Goal: Task Accomplishment & Management: Use online tool/utility

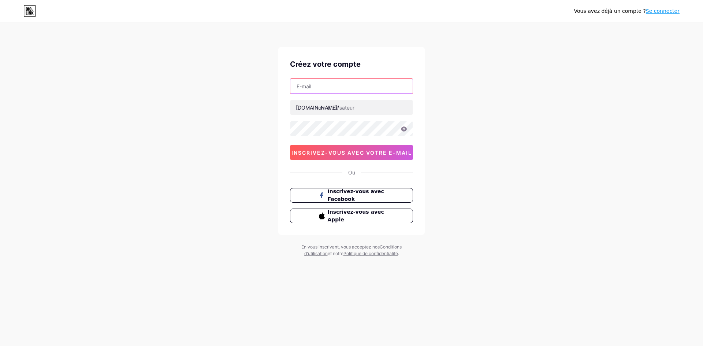
click at [341, 87] on input "text" at bounding box center [351, 86] width 122 height 15
type input "[EMAIL_ADDRESS][DOMAIN_NAME]"
click at [362, 109] on input "text" at bounding box center [351, 107] width 122 height 15
type input "comsoginov"
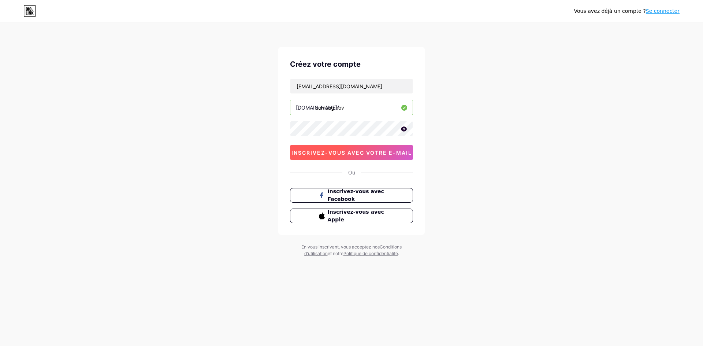
click at [388, 149] on font "inscrivez-vous avec votre e-mail" at bounding box center [351, 152] width 120 height 6
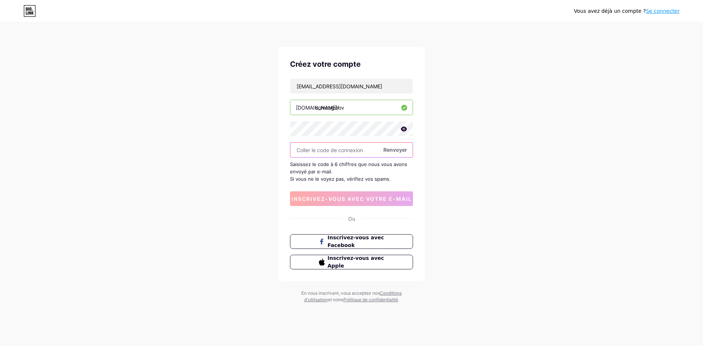
paste input "496226"
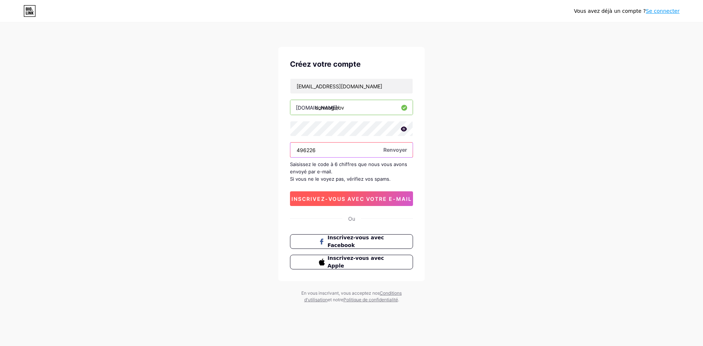
type input "496226"
click at [356, 195] on font "inscrivez-vous avec votre e-mail" at bounding box center [351, 198] width 120 height 6
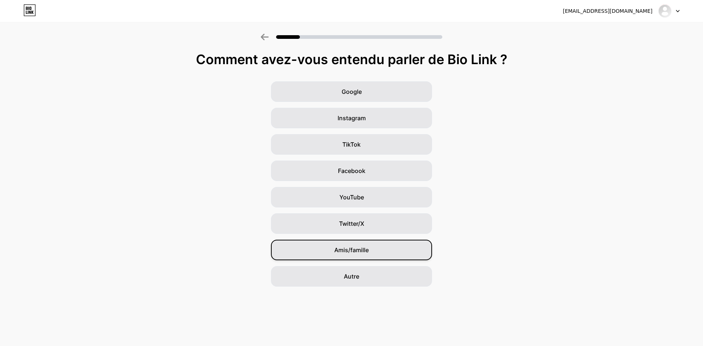
click at [375, 253] on div "Amis/famille" at bounding box center [351, 249] width 161 height 20
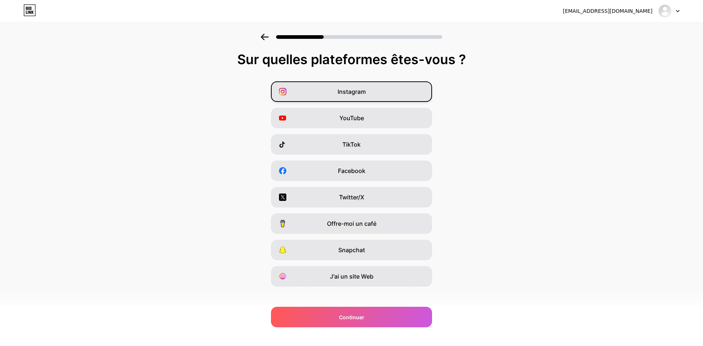
click at [388, 91] on div "Instagram" at bounding box center [351, 91] width 161 height 20
click at [386, 114] on div "YouTube" at bounding box center [351, 118] width 161 height 20
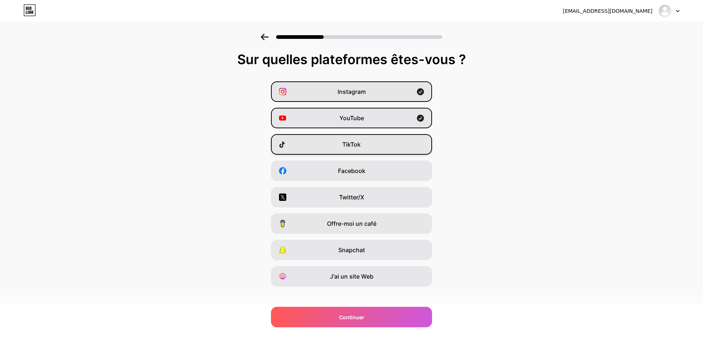
click at [383, 139] on div "TikTok" at bounding box center [351, 144] width 161 height 20
click at [386, 169] on div "Facebook" at bounding box center [351, 170] width 161 height 20
click at [385, 232] on div "Offre-moi un café" at bounding box center [351, 223] width 161 height 20
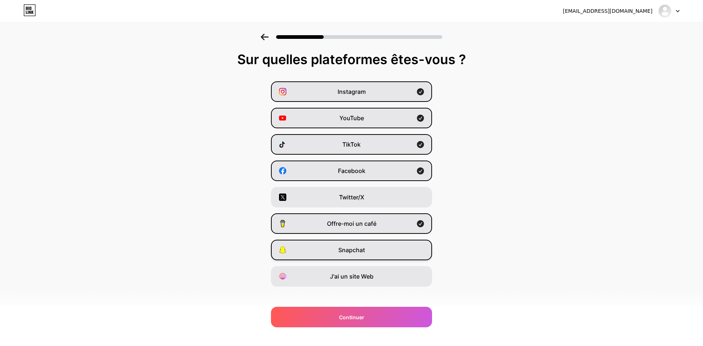
click at [385, 246] on div "Snapchat" at bounding box center [351, 249] width 161 height 20
click at [386, 226] on div "Offre-moi un café" at bounding box center [351, 223] width 161 height 20
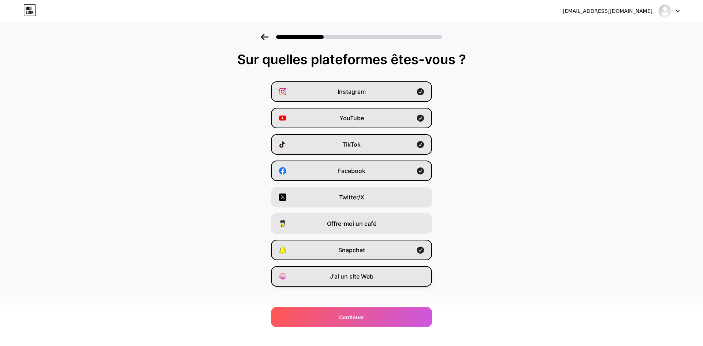
click at [388, 278] on div "J'ai un site Web" at bounding box center [351, 276] width 161 height 20
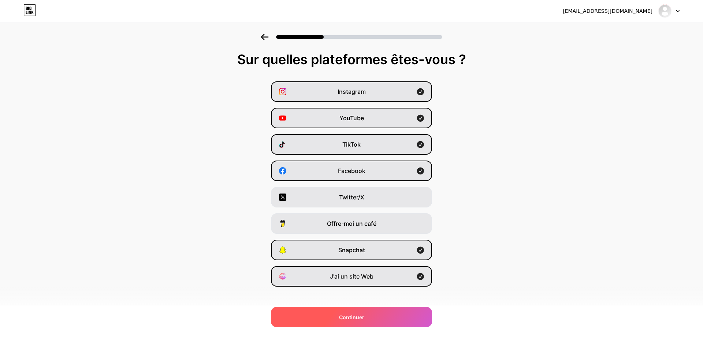
click at [388, 311] on div "Continuer" at bounding box center [351, 316] width 161 height 20
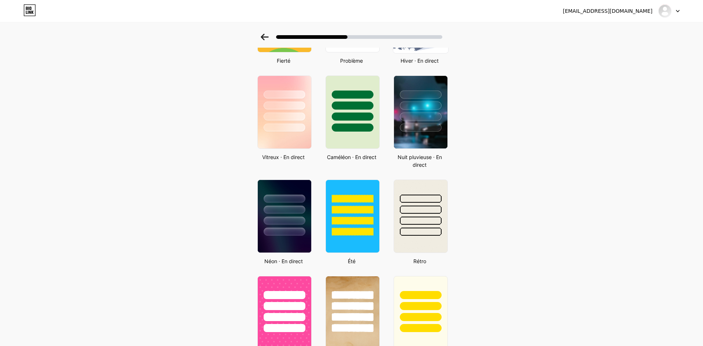
scroll to position [201, 0]
click at [281, 205] on div at bounding box center [284, 209] width 43 height 8
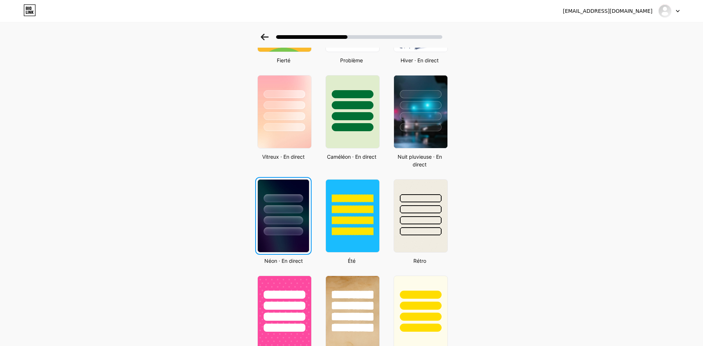
scroll to position [0, 0]
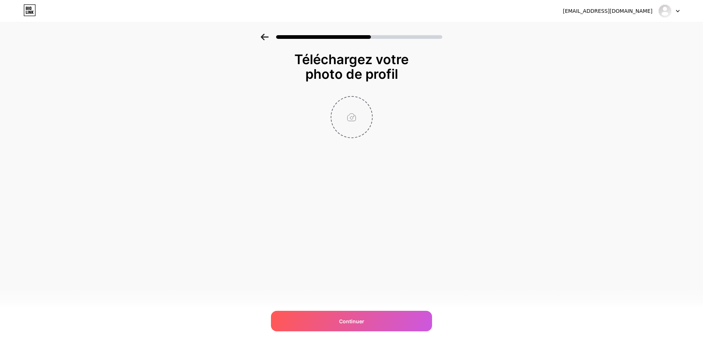
click at [352, 119] on input "file" at bounding box center [351, 117] width 41 height 41
type input "C:\fakepath\logo-s--réseaux-avec-fond-blanc 2.jpg"
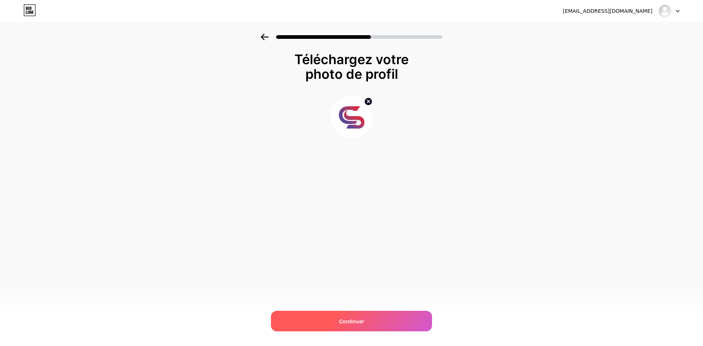
click at [380, 320] on div "Continuer" at bounding box center [351, 320] width 161 height 20
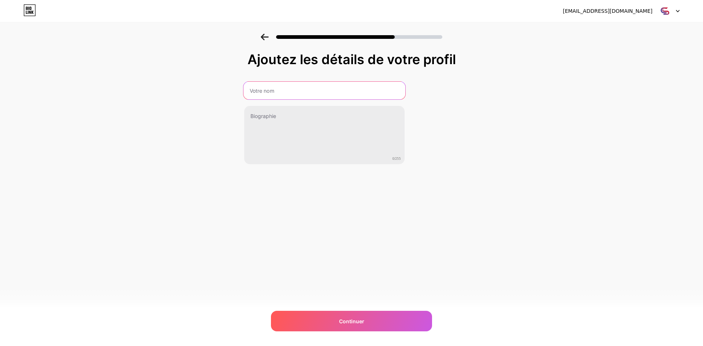
click at [358, 98] on input "text" at bounding box center [324, 91] width 162 height 18
click at [273, 88] on input "Soginov formation" at bounding box center [324, 91] width 162 height 18
type input "Soginov Formation"
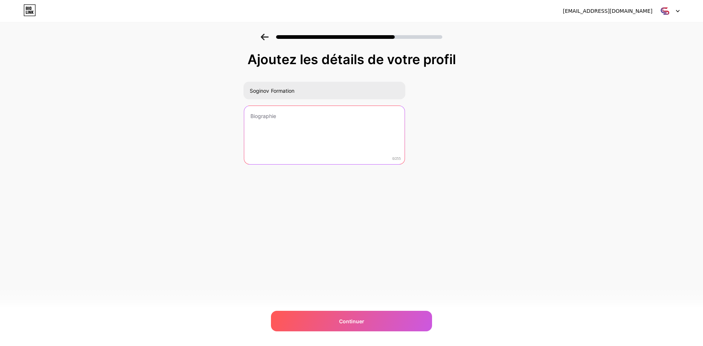
click at [264, 108] on textarea at bounding box center [324, 135] width 160 height 59
paste textarea "🎓✨Ensemble faisons grandir vos talents ⚙️IRVE/Fibre Optique/Photovoltaïque/Sécu…"
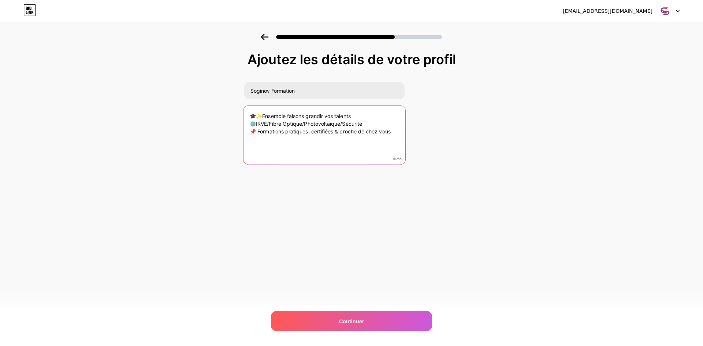
drag, startPoint x: 358, startPoint y: 116, endPoint x: 245, endPoint y: 117, distance: 113.1
click at [245, 117] on textarea "🎓✨Ensemble faisons grandir vos talents ⚙️IRVE/Fibre Optique/Photovoltaïque/Sécu…" at bounding box center [324, 135] width 162 height 60
click at [393, 132] on textarea "🎓✨Ensemble faisons grandir vos talents ⚙️IRVE/Fibre Optique/Photovoltaïque/Sécu…" at bounding box center [324, 135] width 162 height 60
paste textarea "🎓✨Ensemble faisons grandir vos talents"
drag, startPoint x: 376, startPoint y: 120, endPoint x: 224, endPoint y: 120, distance: 151.5
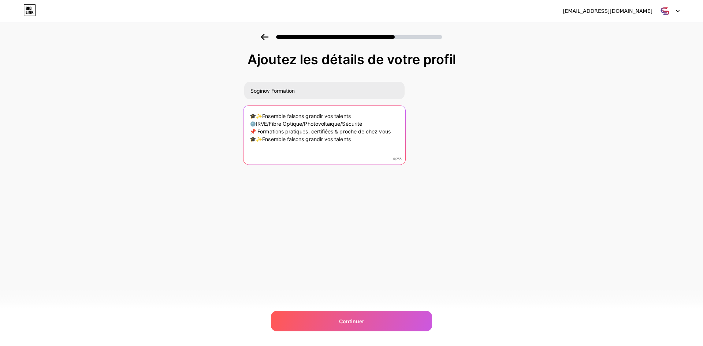
click at [224, 120] on div "Ajoutez les détails de votre profil Soginov Formation 🎓✨Ensemble faisons grandi…" at bounding box center [351, 117] width 703 height 167
click at [393, 131] on textarea "🎓✨Ensemble faisons grandir vos talents ⚙️IRVE/Fibre Optique/Photovoltaïque/Sécu…" at bounding box center [324, 135] width 162 height 60
paste textarea "⚙️IRVE/Fibre Optique/Photovoltaïque/Sécurité"
drag, startPoint x: 375, startPoint y: 125, endPoint x: 232, endPoint y: 115, distance: 143.1
click at [232, 115] on div "Ajoutez les détails de votre profil Soginov Formation 🎓✨Ensemble faisons grandi…" at bounding box center [351, 117] width 703 height 167
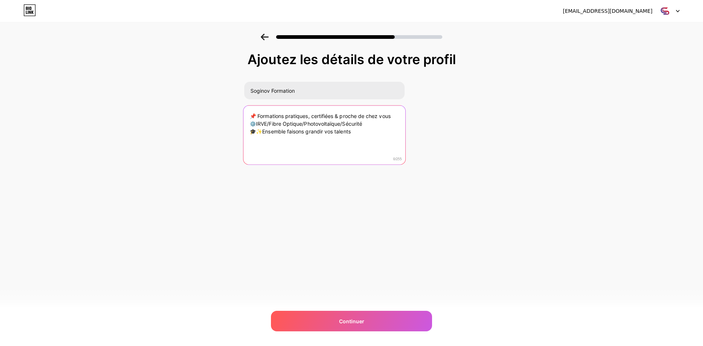
click at [248, 121] on textarea "📌 Formations pratiques, certifiées & proche de chez vous ⚙️IRVE/Fibre Optique/P…" at bounding box center [324, 135] width 162 height 60
type textarea "📌 Formations pratiques, certifiées & proche de chez vous ⚙️IRVE/Fibre Optique/P…"
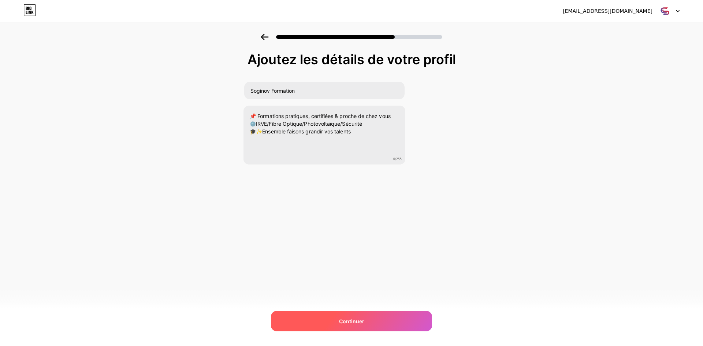
click at [393, 322] on div "Continuer" at bounding box center [351, 320] width 161 height 20
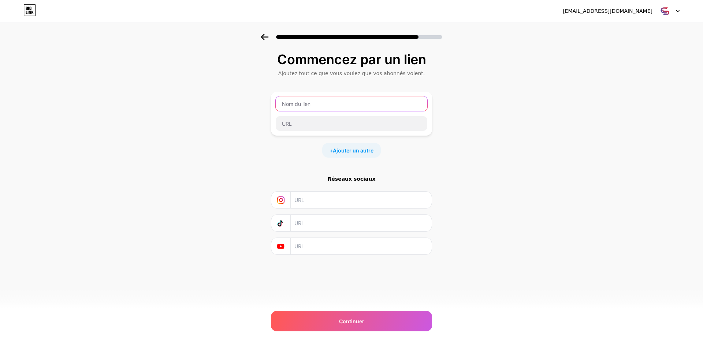
click at [332, 103] on input "text" at bounding box center [352, 103] width 152 height 15
click at [349, 153] on font "Ajouter un autre" at bounding box center [353, 150] width 41 height 6
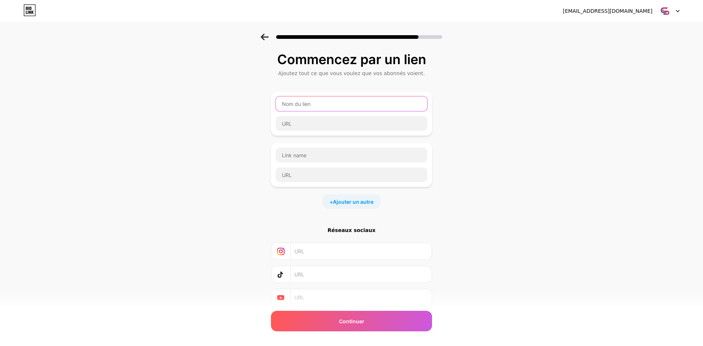
click at [304, 102] on input "text" at bounding box center [352, 103] width 152 height 15
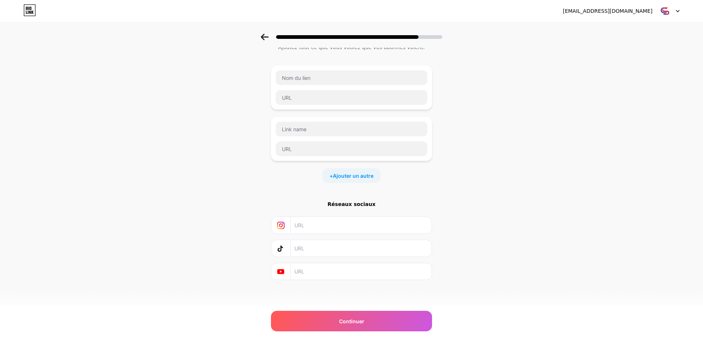
click at [310, 226] on input "text" at bounding box center [360, 225] width 133 height 16
click at [347, 253] on input "text" at bounding box center [360, 248] width 133 height 16
paste input "[URL][DOMAIN_NAME]"
type input "[URL][DOMAIN_NAME]"
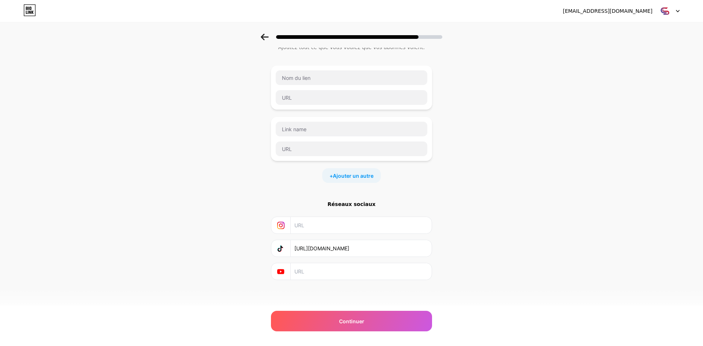
scroll to position [0, 0]
click at [366, 226] on input "text" at bounding box center [360, 225] width 133 height 16
paste input "[URL][DOMAIN_NAME]"
type input "[URL][DOMAIN_NAME]"
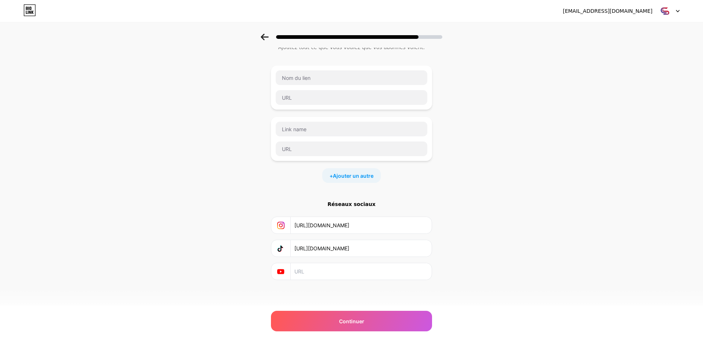
scroll to position [0, 0]
click at [307, 268] on input "text" at bounding box center [360, 271] width 133 height 16
paste input "[DOMAIN_NAME][URL]"
type input "[DOMAIN_NAME][URL]"
click at [335, 78] on input "text" at bounding box center [352, 77] width 152 height 15
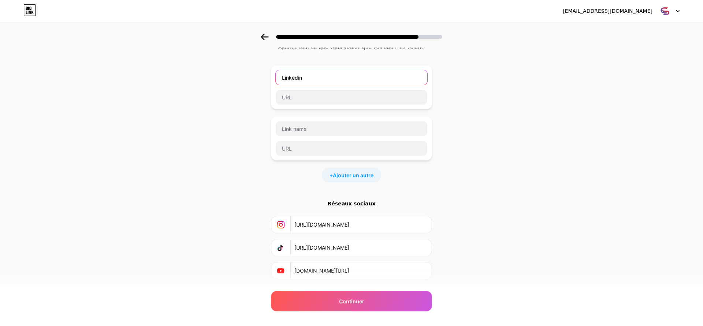
type input "Linkedin"
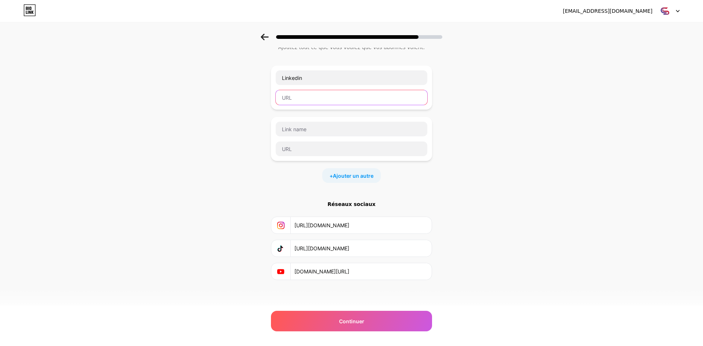
click at [344, 94] on input "text" at bounding box center [352, 97] width 152 height 15
paste input "[URL][DOMAIN_NAME]"
type input "[URL][DOMAIN_NAME]"
click at [329, 126] on input "text" at bounding box center [352, 129] width 152 height 15
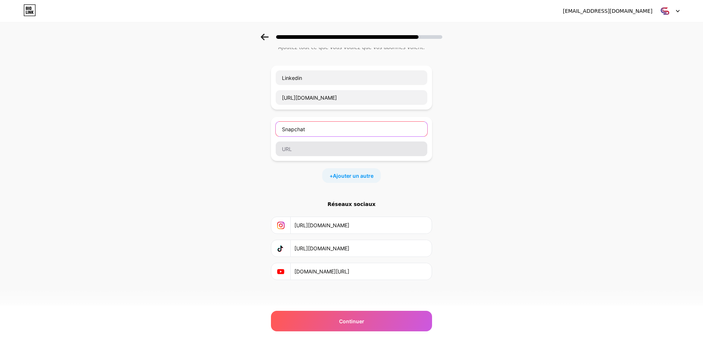
type input "Snapchat"
click at [335, 153] on input "text" at bounding box center [352, 148] width 152 height 15
paste input "[URL][DOMAIN_NAME]"
type input "[URL][DOMAIN_NAME]"
click at [342, 182] on div "+ Ajouter un autre" at bounding box center [351, 175] width 59 height 15
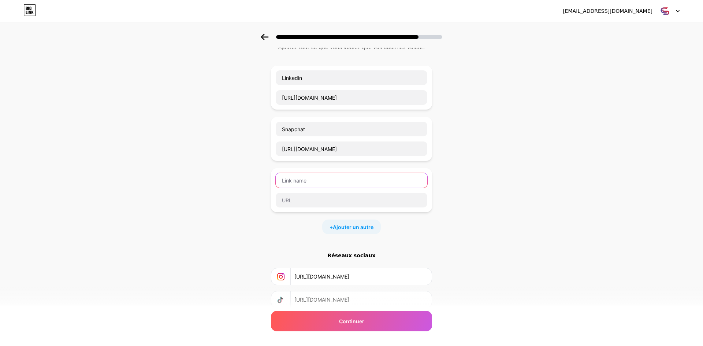
click at [332, 182] on input "text" at bounding box center [352, 180] width 152 height 15
type input "Facebook"
click at [370, 198] on input "text" at bounding box center [352, 200] width 152 height 15
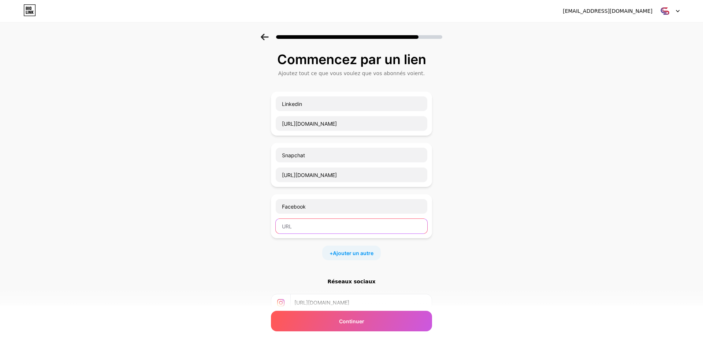
paste input "[URL][DOMAIN_NAME]"
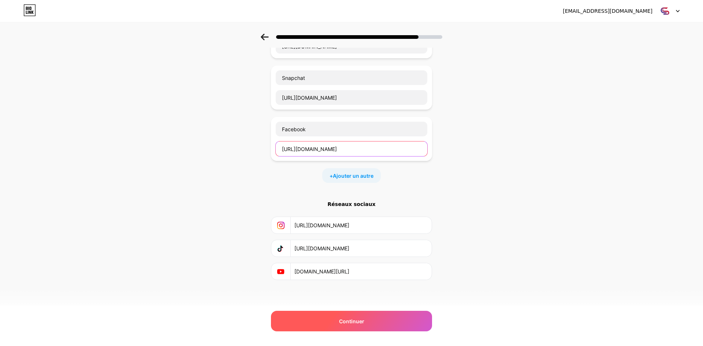
type input "[URL][DOMAIN_NAME]"
click at [377, 325] on div "Continuer" at bounding box center [351, 320] width 161 height 20
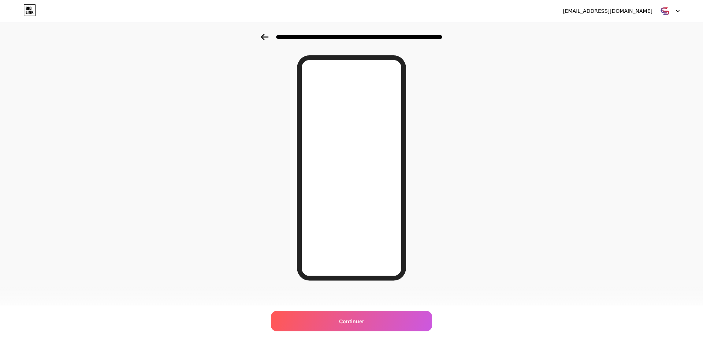
scroll to position [22, 0]
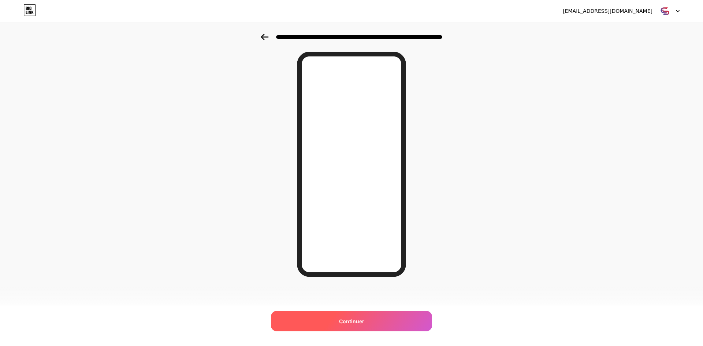
click at [367, 324] on div "Continuer" at bounding box center [351, 320] width 161 height 20
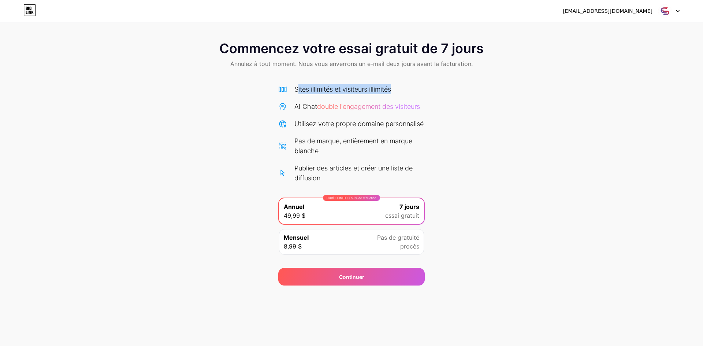
drag, startPoint x: 298, startPoint y: 89, endPoint x: 411, endPoint y: 89, distance: 113.8
click at [411, 89] on div "Sites illimités et visiteurs illimités" at bounding box center [351, 89] width 146 height 10
click at [347, 107] on font "double l'engagement des visiteurs" at bounding box center [368, 106] width 103 height 8
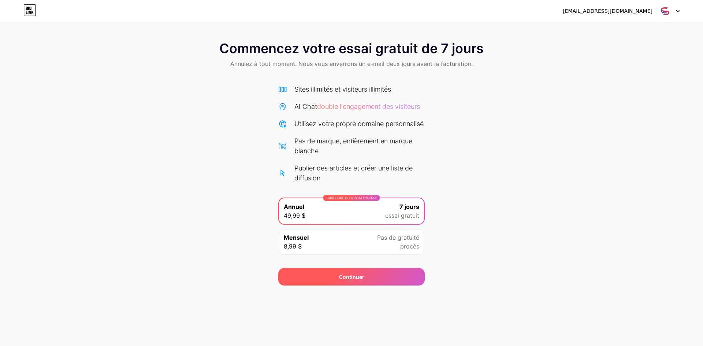
click at [380, 285] on div "Continuer" at bounding box center [351, 277] width 146 height 18
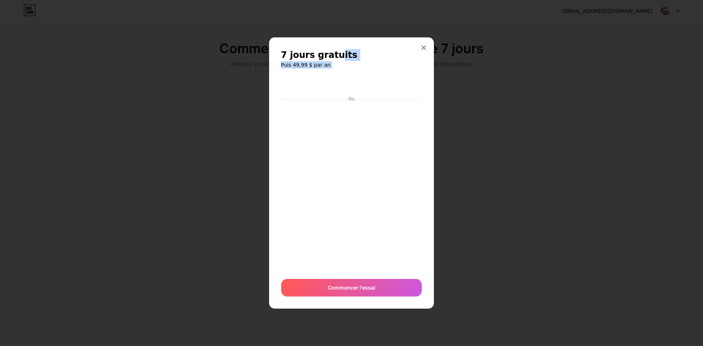
click at [404, 52] on h2 "7 jours gratuits" at bounding box center [351, 55] width 141 height 12
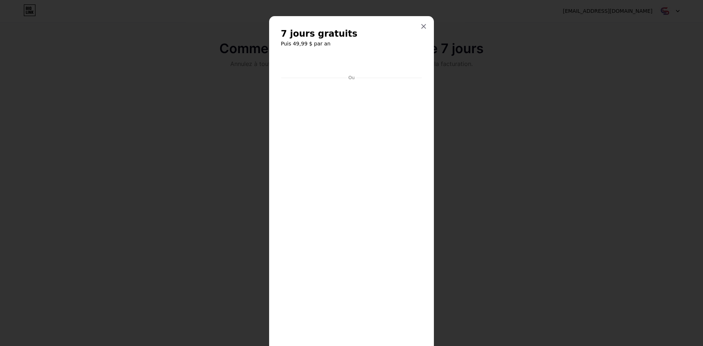
scroll to position [83, 0]
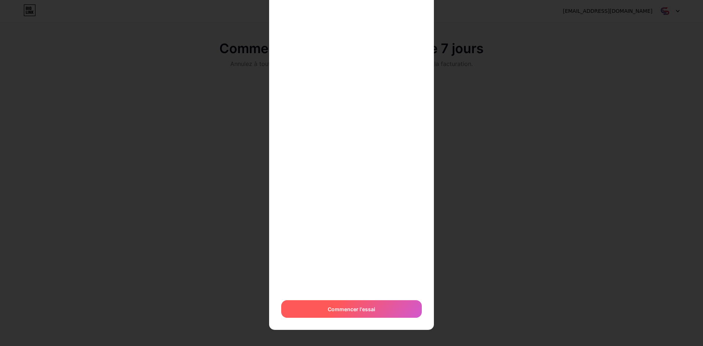
click at [366, 309] on font "Commencer l'essai" at bounding box center [352, 309] width 48 height 6
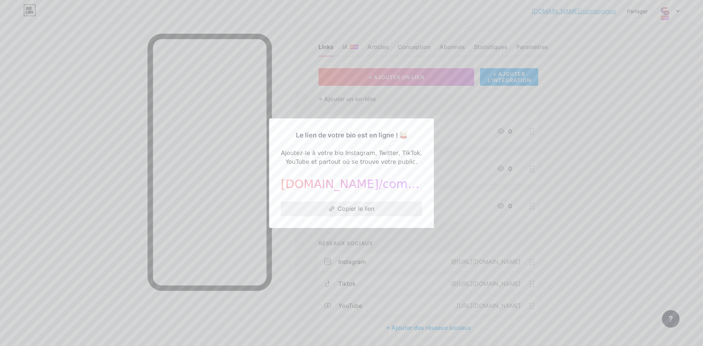
click at [355, 208] on font "Copier le lien" at bounding box center [355, 208] width 37 height 7
click at [336, 207] on button "Copier le lien" at bounding box center [351, 208] width 141 height 15
click at [361, 208] on font "Copier le lien" at bounding box center [355, 208] width 37 height 7
click at [344, 209] on font "Copier le lien" at bounding box center [355, 208] width 37 height 7
click at [346, 209] on font "Copier le lien" at bounding box center [355, 208] width 37 height 7
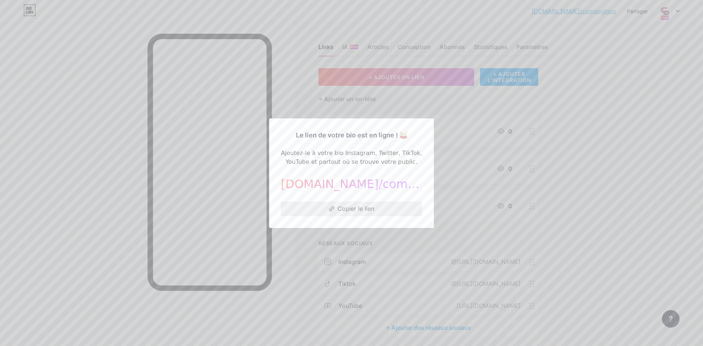
click at [346, 209] on font "Copier le lien" at bounding box center [355, 208] width 37 height 7
click at [352, 209] on font "Copier le lien" at bounding box center [355, 208] width 37 height 7
click at [356, 208] on font "Copier le lien" at bounding box center [355, 208] width 37 height 7
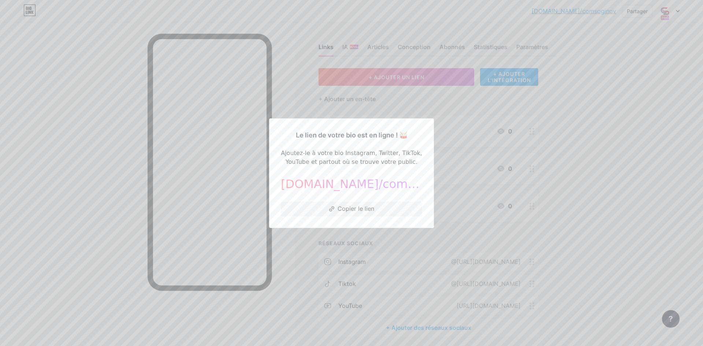
click at [510, 145] on div at bounding box center [351, 173] width 703 height 346
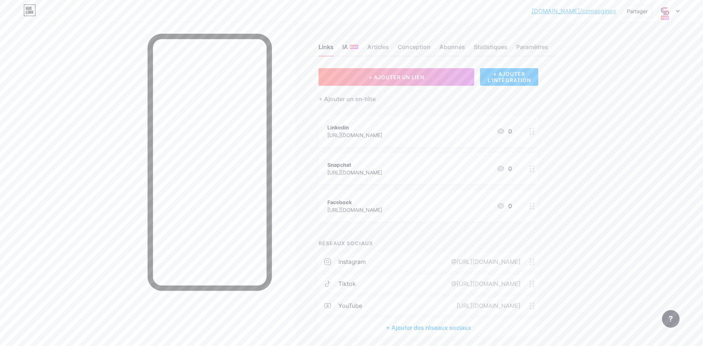
click at [347, 48] on font "NOUVEAU" at bounding box center [354, 47] width 15 height 4
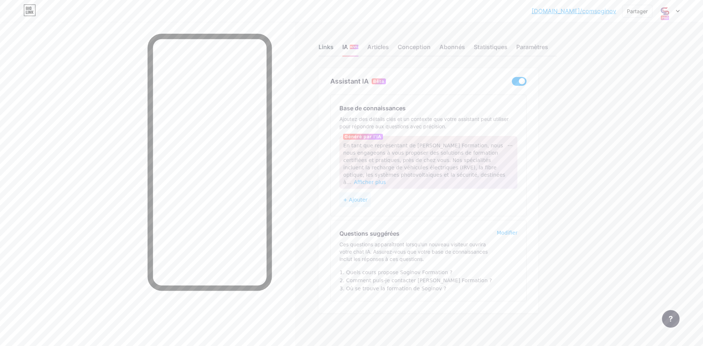
click at [324, 45] on font "Links" at bounding box center [325, 46] width 15 height 7
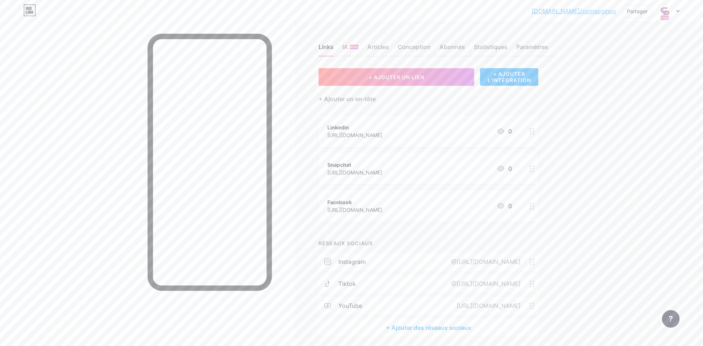
click at [591, 10] on font "[DOMAIN_NAME]/comsoginov" at bounding box center [573, 10] width 85 height 7
click at [433, 75] on button "+ AJOUTER UN LIEN" at bounding box center [396, 77] width 156 height 18
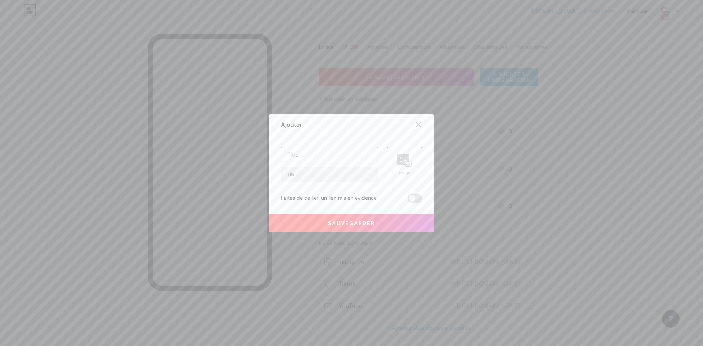
click at [348, 158] on input "text" at bounding box center [329, 154] width 97 height 15
type input "Instagram"
click at [324, 179] on input "text" at bounding box center [329, 174] width 97 height 15
paste input "[URL][DOMAIN_NAME]"
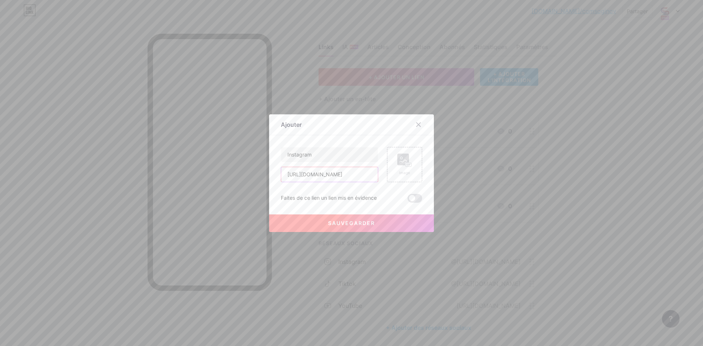
type input "[URL][DOMAIN_NAME]"
click at [377, 224] on button "Sauvegarder" at bounding box center [351, 223] width 165 height 18
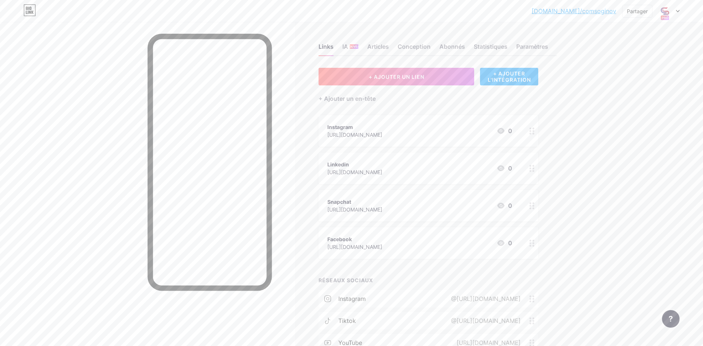
scroll to position [56, 0]
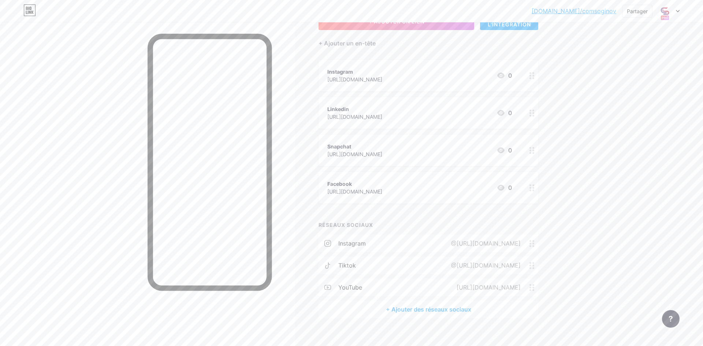
click at [533, 245] on circle at bounding box center [534, 246] width 2 height 2
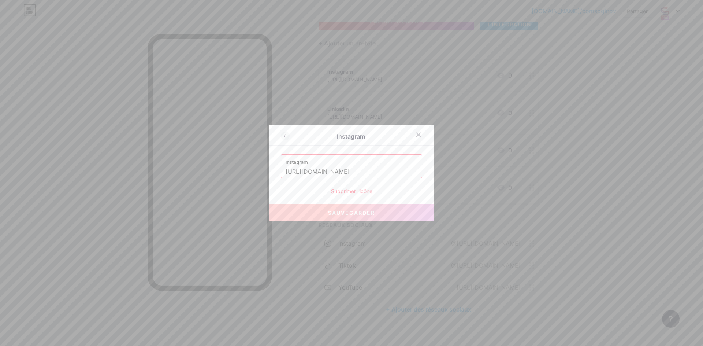
click at [365, 191] on font "Supprimer l'icône" at bounding box center [351, 191] width 41 height 6
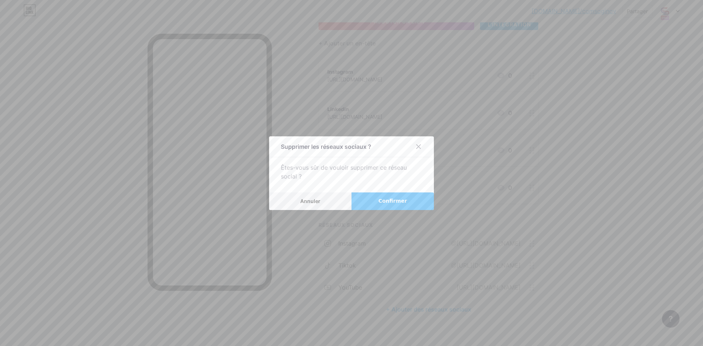
click at [392, 202] on font "Confirmer" at bounding box center [392, 201] width 29 height 6
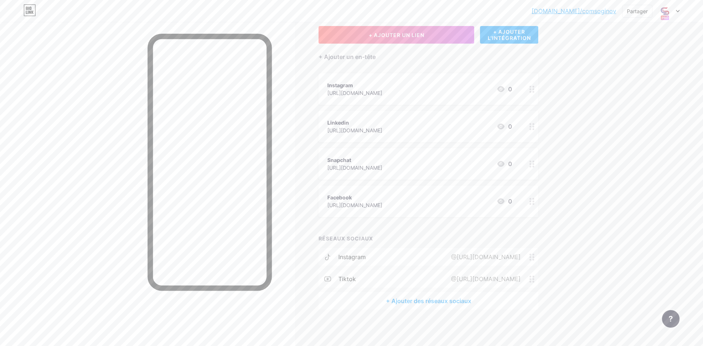
click at [511, 255] on font "@[URL][DOMAIN_NAME]" at bounding box center [486, 256] width 70 height 7
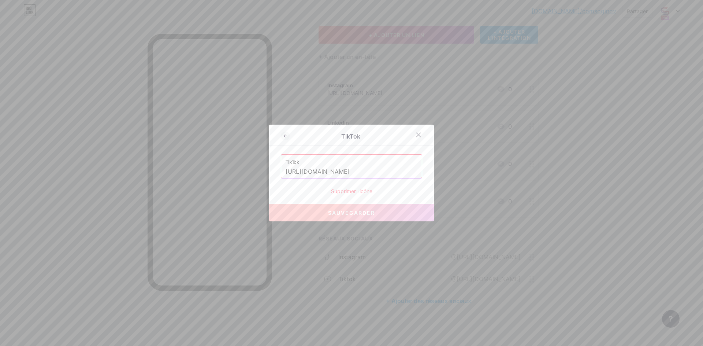
scroll to position [0, 33]
drag, startPoint x: 285, startPoint y: 172, endPoint x: 442, endPoint y: 171, distance: 156.3
click at [442, 171] on div "TikTok TikTok [URL][DOMAIN_NAME] Supprimer l'icône Sauvegarder" at bounding box center [351, 173] width 703 height 346
click at [362, 191] on font "Supprimer l'icône" at bounding box center [351, 191] width 41 height 6
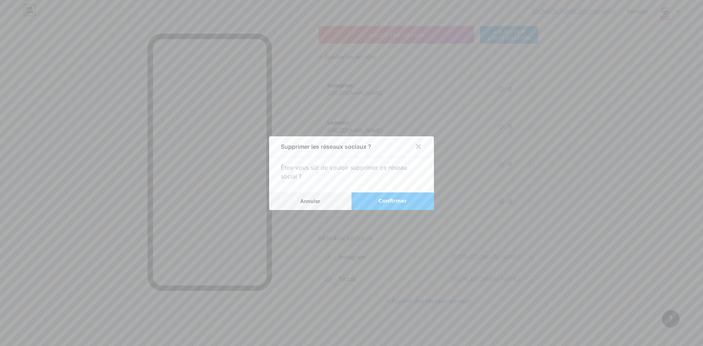
click at [399, 198] on font "Confirmer" at bounding box center [392, 201] width 29 height 6
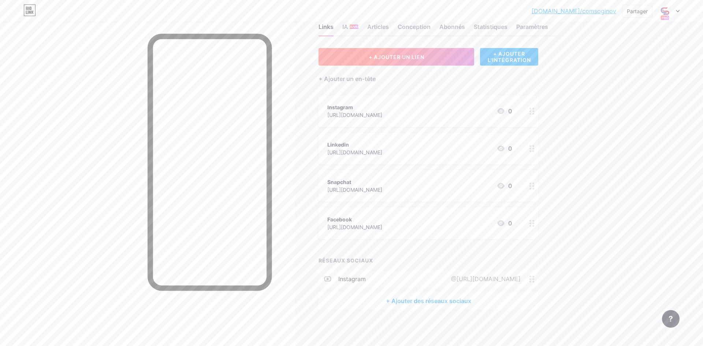
click at [414, 54] on font "+ AJOUTER UN LIEN" at bounding box center [397, 57] width 56 height 6
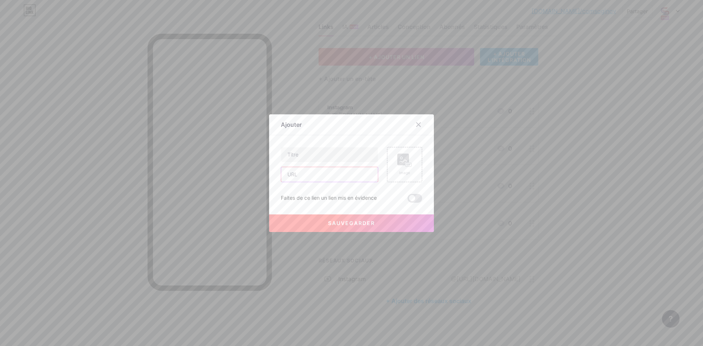
click at [326, 177] on input "text" at bounding box center [329, 174] width 97 height 15
paste input "[URL][DOMAIN_NAME]"
type input "[URL][DOMAIN_NAME]"
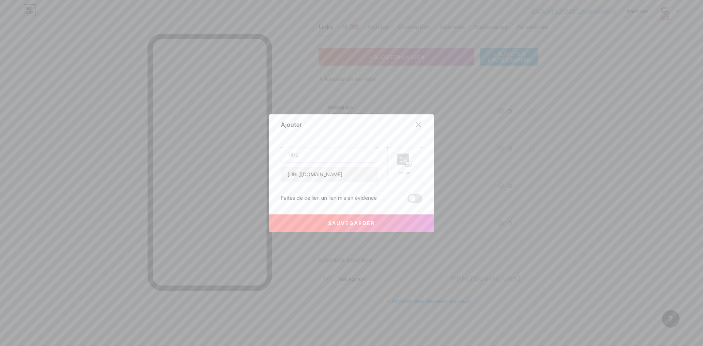
click at [321, 153] on input "text" at bounding box center [329, 154] width 97 height 15
type input "Tiktok"
click at [377, 222] on button "Sauvegarder" at bounding box center [351, 223] width 165 height 18
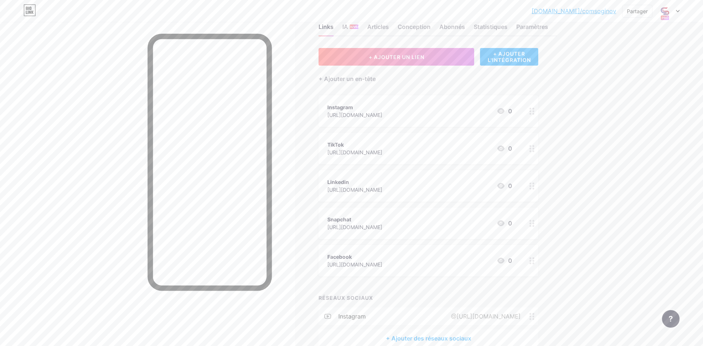
scroll to position [57, 0]
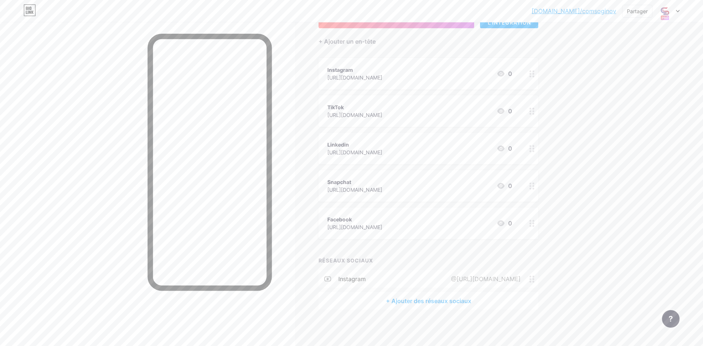
click at [531, 280] on icon at bounding box center [531, 278] width 5 height 7
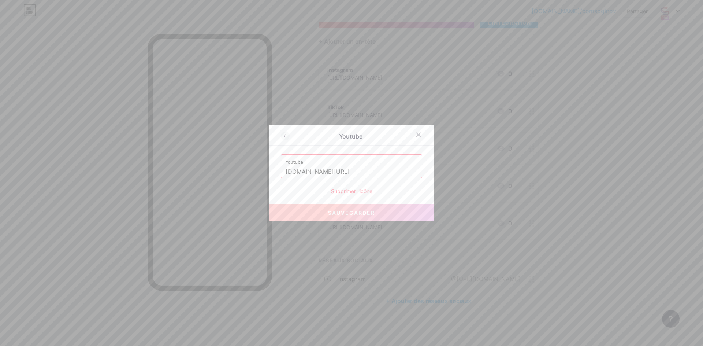
click at [362, 190] on font "Supprimer l'icône" at bounding box center [351, 191] width 41 height 6
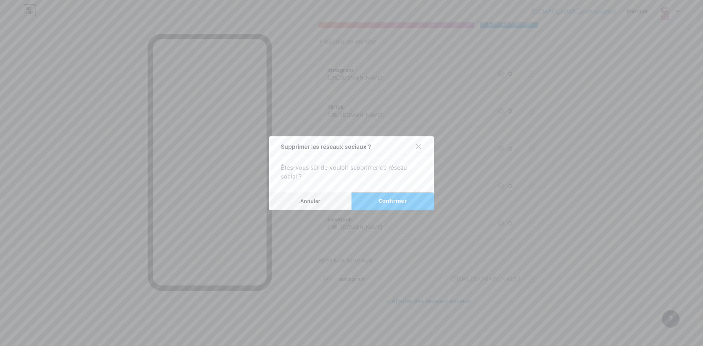
click at [321, 203] on button "Annuler" at bounding box center [310, 201] width 82 height 18
click at [382, 144] on div "Linkedin" at bounding box center [354, 145] width 55 height 8
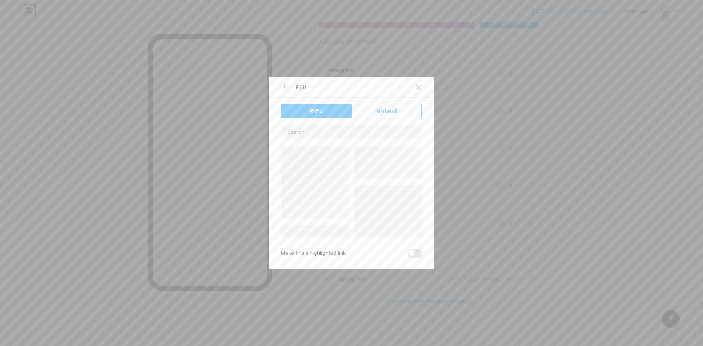
scroll to position [53, 0]
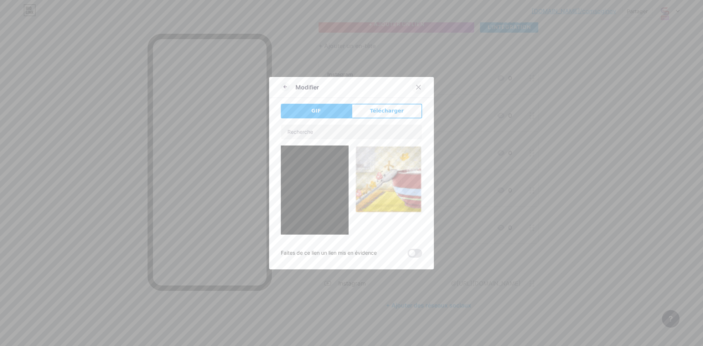
click at [421, 86] on icon at bounding box center [418, 87] width 6 height 6
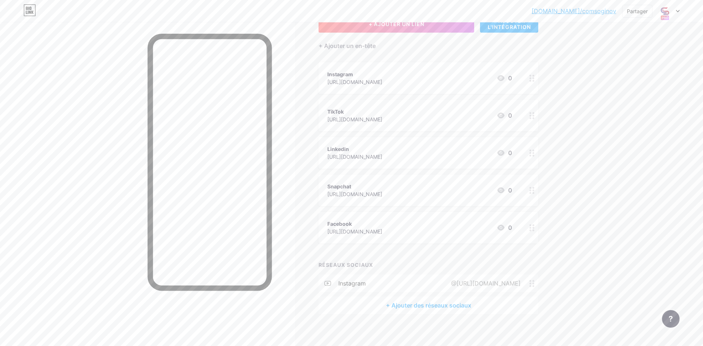
click at [421, 86] on div "Instagram [URL][DOMAIN_NAME] 0" at bounding box center [428, 77] width 220 height 31
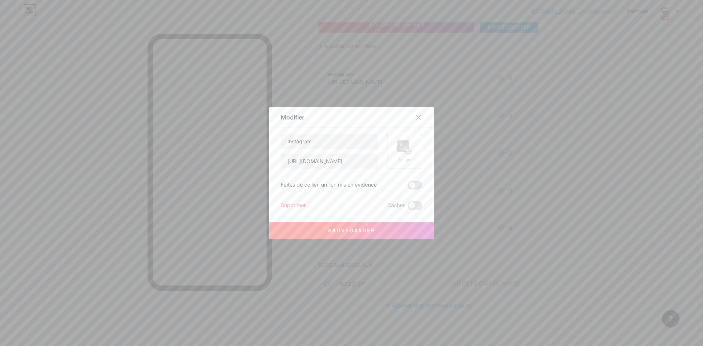
click at [578, 115] on div at bounding box center [351, 173] width 703 height 346
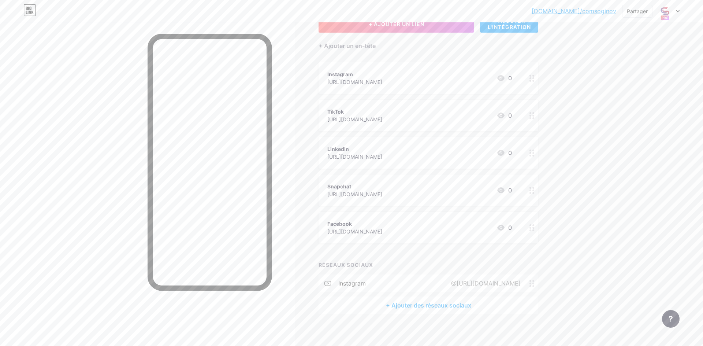
click at [496, 284] on font "@[URL][DOMAIN_NAME]" at bounding box center [486, 282] width 70 height 7
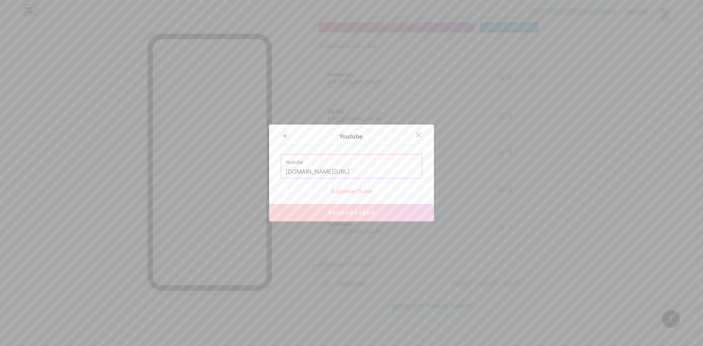
drag, startPoint x: 284, startPoint y: 170, endPoint x: 323, endPoint y: 172, distance: 39.2
click at [326, 172] on div "Youtube [DOMAIN_NAME][URL]" at bounding box center [351, 165] width 141 height 23
click at [287, 170] on input "[DOMAIN_NAME][URL]" at bounding box center [351, 171] width 132 height 12
drag, startPoint x: 284, startPoint y: 171, endPoint x: 302, endPoint y: 171, distance: 17.6
click at [302, 171] on div "Youtube [DOMAIN_NAME][URL]" at bounding box center [351, 165] width 141 height 23
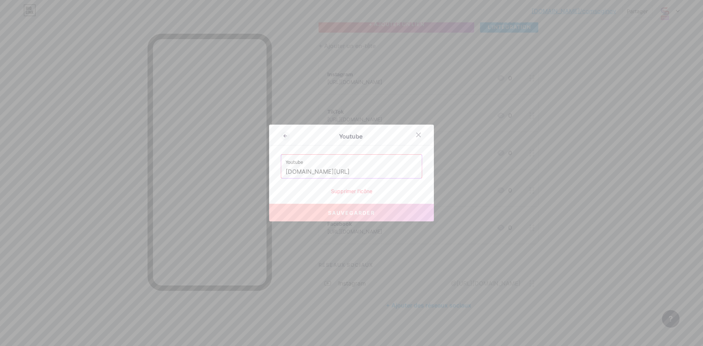
click at [286, 171] on input "[DOMAIN_NAME][URL]" at bounding box center [351, 171] width 132 height 12
drag, startPoint x: 286, startPoint y: 171, endPoint x: 436, endPoint y: 175, distance: 150.5
click at [436, 175] on div "Youtube Youtube [DOMAIN_NAME][URL] Supprimer l'icône Sauvegarder" at bounding box center [351, 173] width 703 height 346
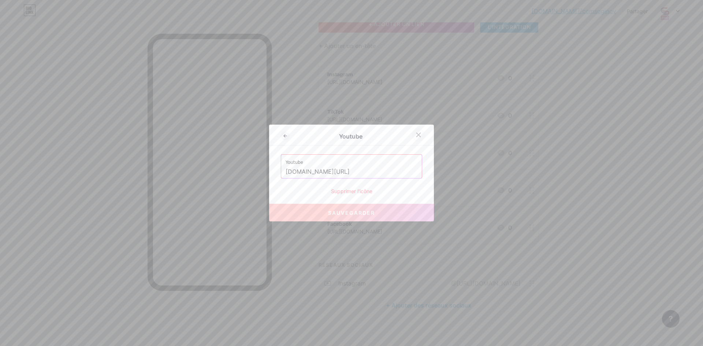
click at [418, 135] on icon at bounding box center [418, 135] width 6 height 6
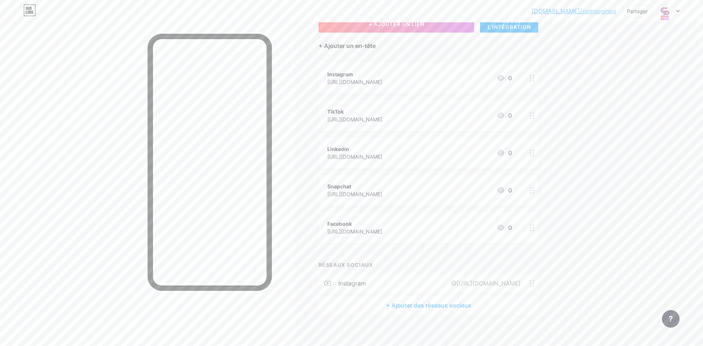
click at [365, 47] on font "+ Ajouter un en-tête" at bounding box center [346, 45] width 57 height 7
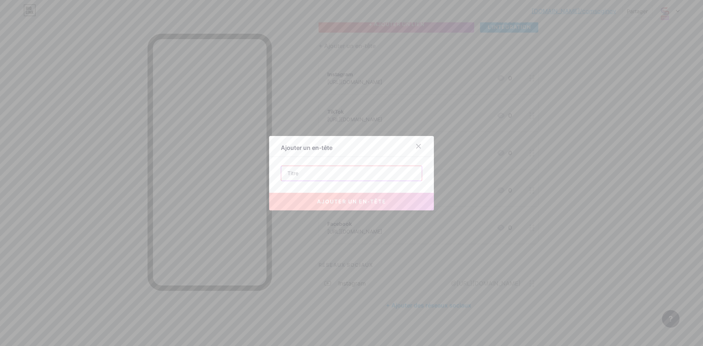
click at [333, 172] on input "text" at bounding box center [351, 173] width 141 height 15
click at [422, 145] on div at bounding box center [418, 145] width 13 height 13
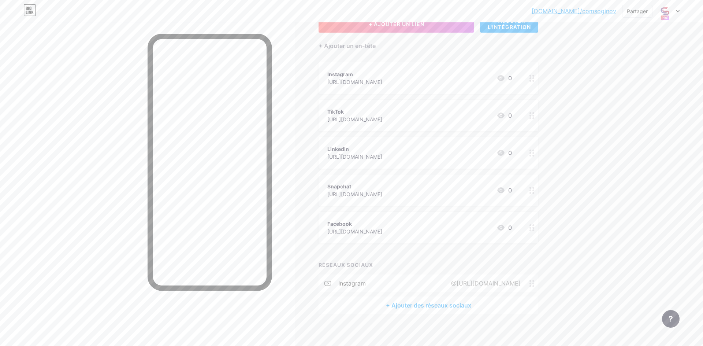
scroll to position [25, 0]
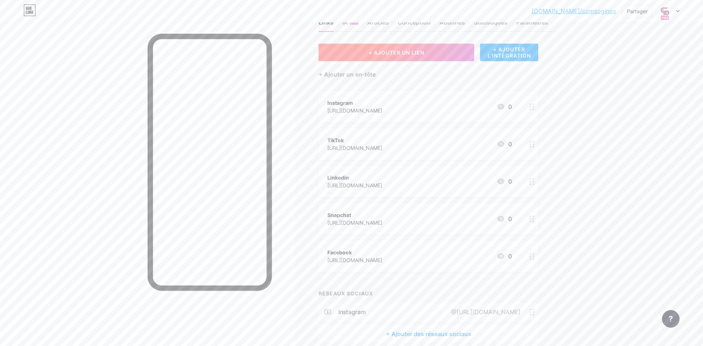
click at [423, 47] on button "+ AJOUTER UN LIEN" at bounding box center [396, 53] width 156 height 18
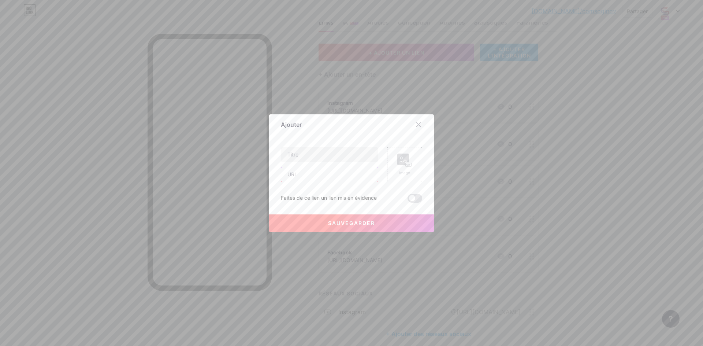
click at [334, 174] on input "text" at bounding box center [329, 174] width 97 height 15
paste input "[DOMAIN_NAME][URL]"
type input "[DOMAIN_NAME][URL]"
click at [334, 162] on div "[DOMAIN_NAME][URL]" at bounding box center [329, 164] width 97 height 35
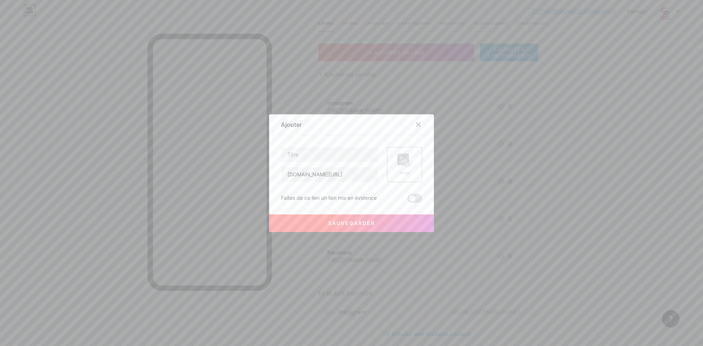
scroll to position [0, 0]
click at [335, 160] on input "text" at bounding box center [329, 154] width 97 height 15
type input "Youtube"
click at [406, 161] on rect at bounding box center [403, 159] width 12 height 12
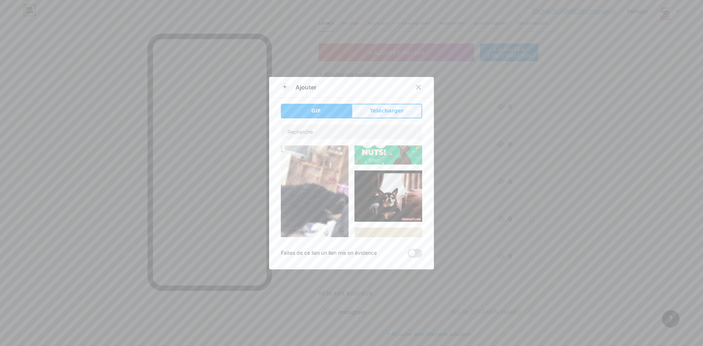
scroll to position [248, 0]
click at [399, 110] on font "Télécharger" at bounding box center [387, 111] width 34 height 6
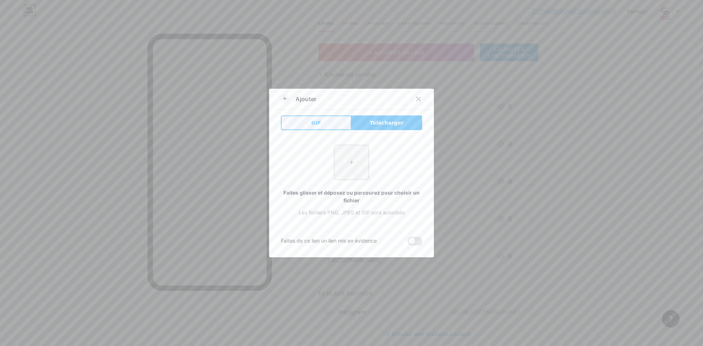
click at [333, 120] on button "GIF" at bounding box center [316, 122] width 71 height 15
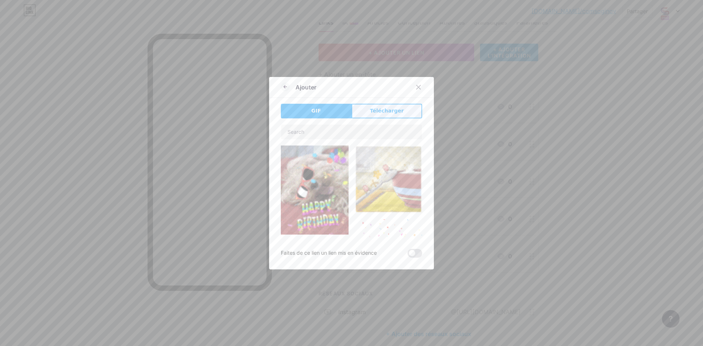
click at [376, 113] on font "Télécharger" at bounding box center [387, 111] width 34 height 6
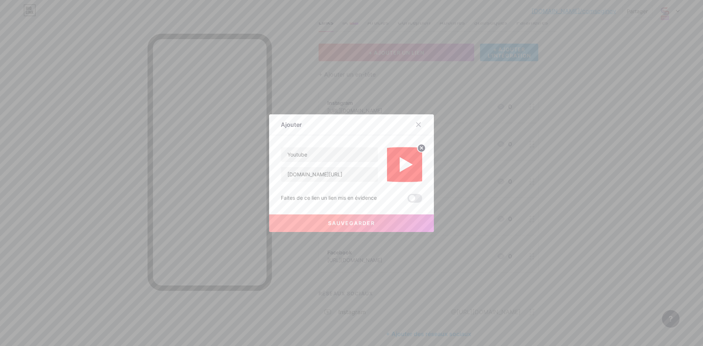
click at [356, 223] on font "Sauvegarder" at bounding box center [351, 223] width 47 height 6
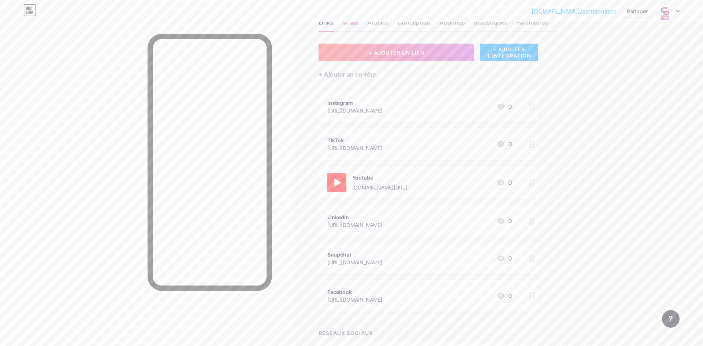
click at [533, 144] on circle at bounding box center [534, 144] width 2 height 2
click at [406, 154] on div "Image" at bounding box center [404, 151] width 15 height 22
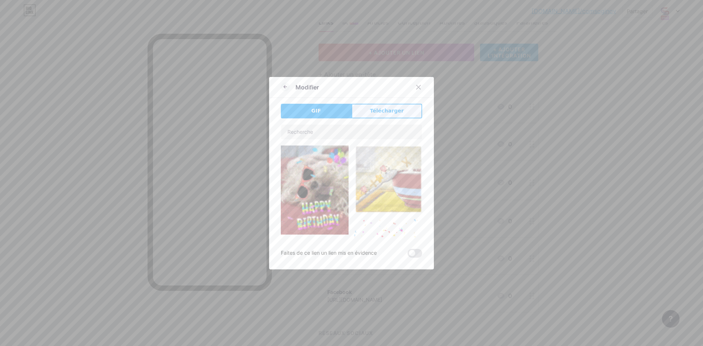
click at [370, 108] on button "Télécharger" at bounding box center [386, 111] width 71 height 15
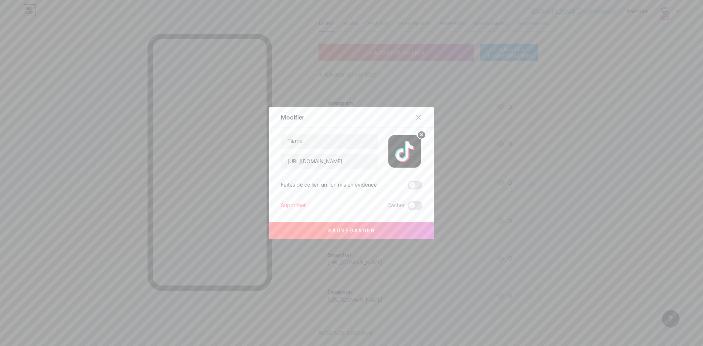
click at [363, 230] on font "Sauvegarder" at bounding box center [351, 230] width 47 height 6
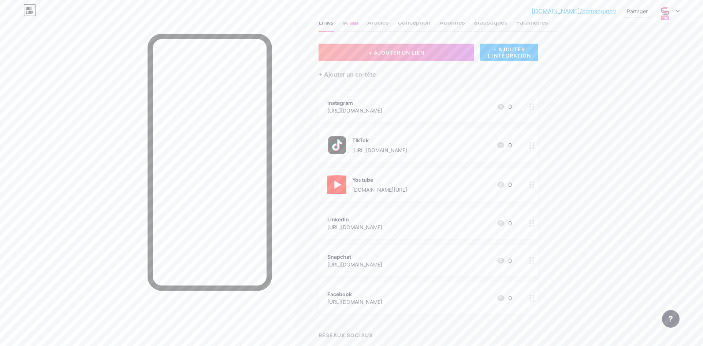
scroll to position [99, 0]
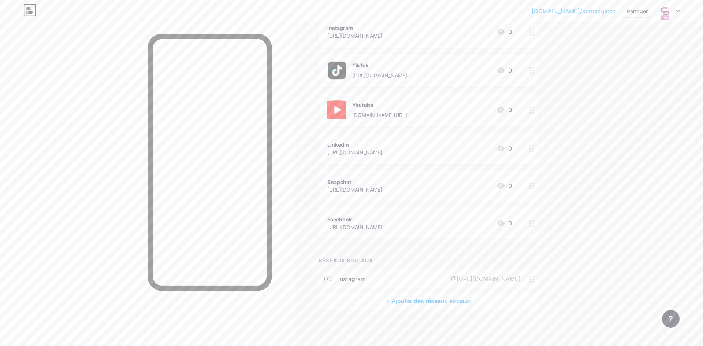
click at [530, 278] on circle at bounding box center [530, 279] width 2 height 2
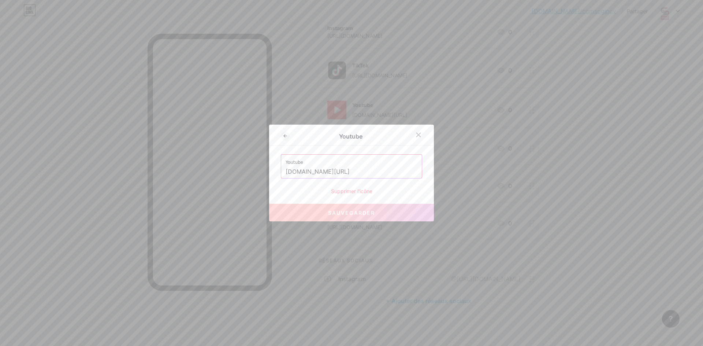
click at [360, 193] on font "Supprimer l'icône" at bounding box center [351, 191] width 41 height 6
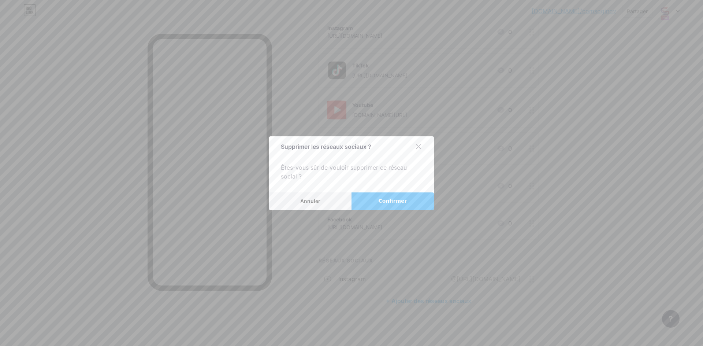
click at [390, 201] on font "Confirmer" at bounding box center [392, 201] width 29 height 6
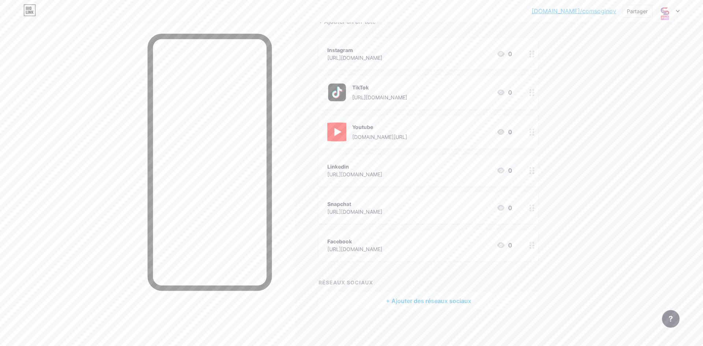
click at [415, 299] on font "+ Ajouter des réseaux sociaux" at bounding box center [428, 300] width 85 height 7
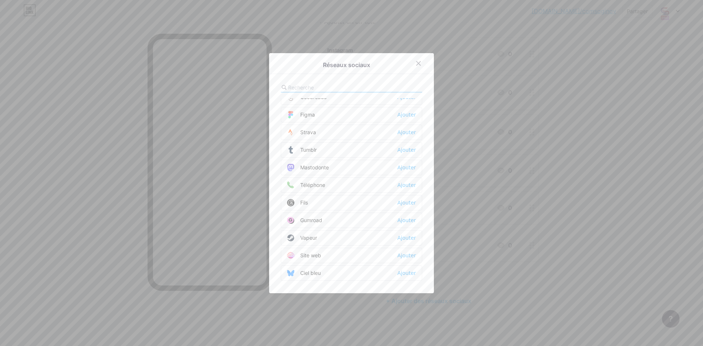
scroll to position [660, 0]
click at [421, 63] on icon at bounding box center [418, 63] width 6 height 6
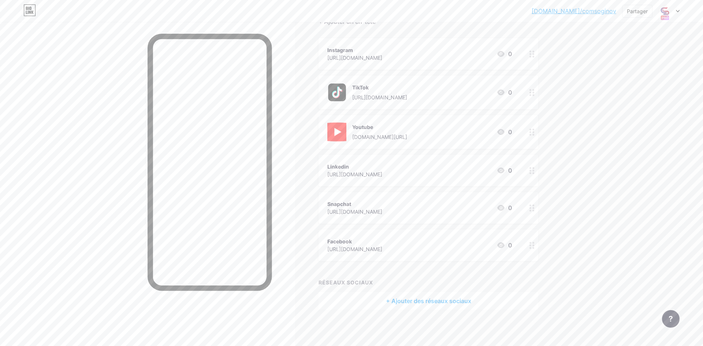
click at [533, 53] on circle at bounding box center [534, 54] width 2 height 2
click at [399, 150] on rect at bounding box center [403, 146] width 12 height 12
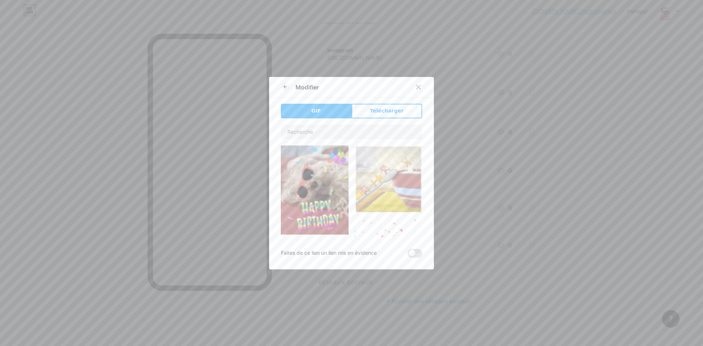
drag, startPoint x: 389, startPoint y: 109, endPoint x: 377, endPoint y: 108, distance: 11.8
click at [389, 109] on font "Télécharger" at bounding box center [387, 111] width 34 height 6
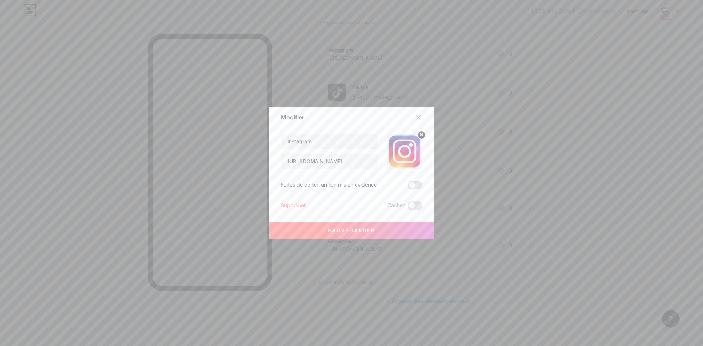
click at [365, 228] on font "Sauvegarder" at bounding box center [351, 230] width 47 height 6
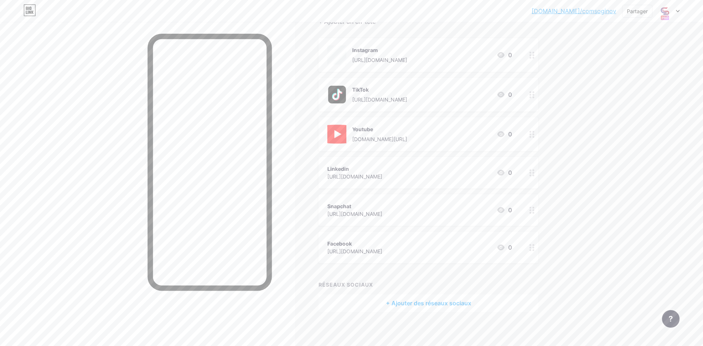
scroll to position [79, 0]
click at [531, 171] on icon at bounding box center [531, 170] width 5 height 7
click at [405, 152] on rect at bounding box center [408, 151] width 7 height 4
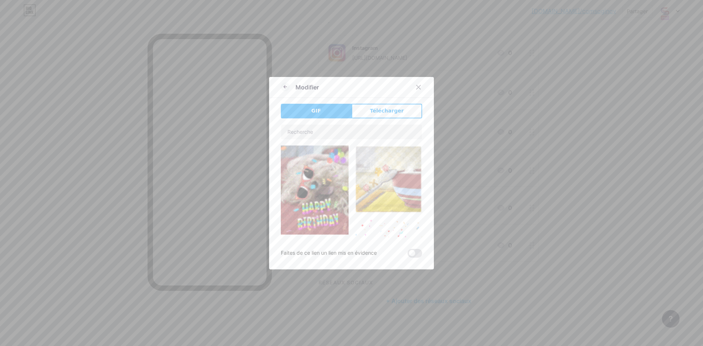
drag, startPoint x: 407, startPoint y: 108, endPoint x: 125, endPoint y: 112, distance: 281.5
click at [407, 108] on button "Télécharger" at bounding box center [386, 111] width 71 height 15
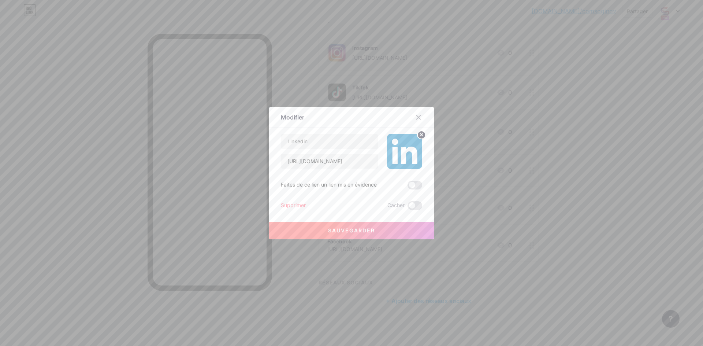
click at [368, 231] on font "Sauvegarder" at bounding box center [351, 230] width 47 height 6
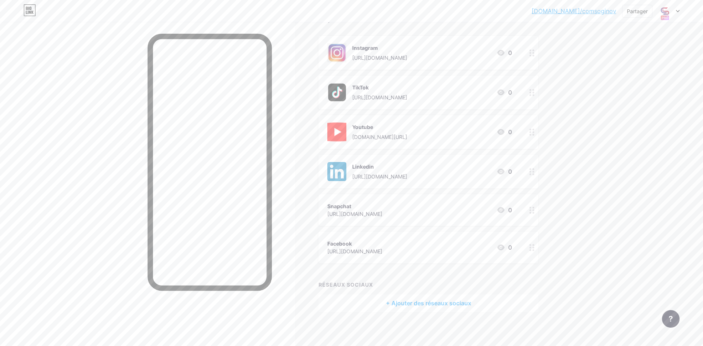
click at [533, 209] on circle at bounding box center [534, 210] width 2 height 2
click at [397, 150] on rect at bounding box center [403, 146] width 12 height 12
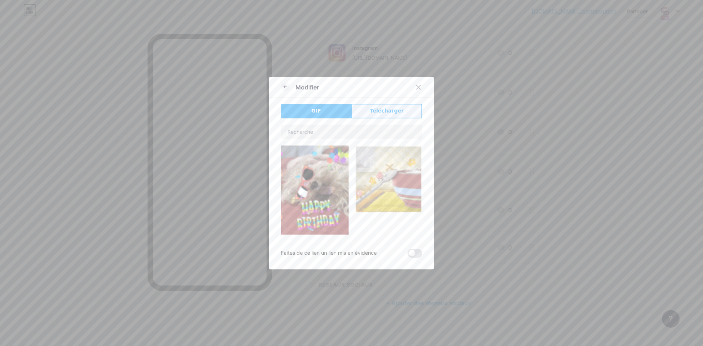
click at [393, 114] on span "Télécharger" at bounding box center [387, 111] width 34 height 8
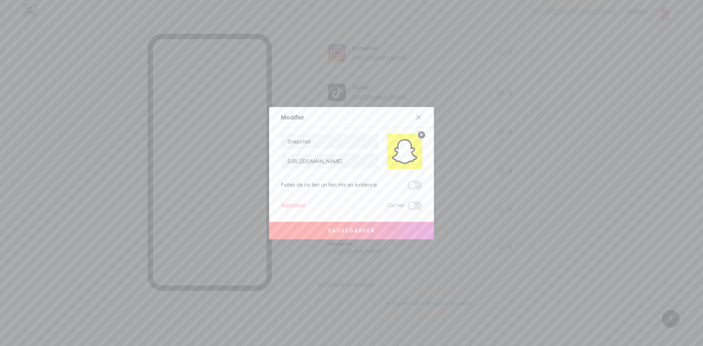
click at [358, 233] on font "Sauvegarder" at bounding box center [351, 230] width 47 height 6
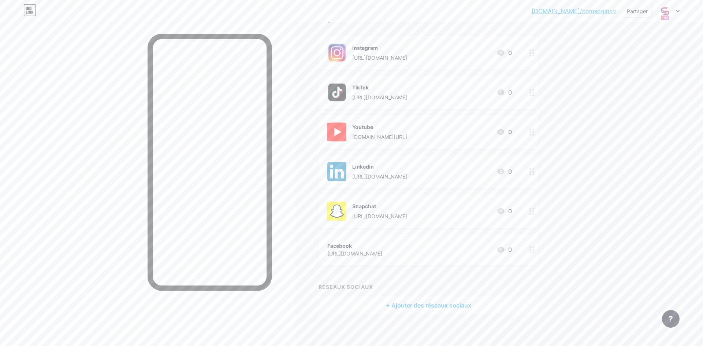
click at [532, 249] on icon at bounding box center [531, 249] width 5 height 7
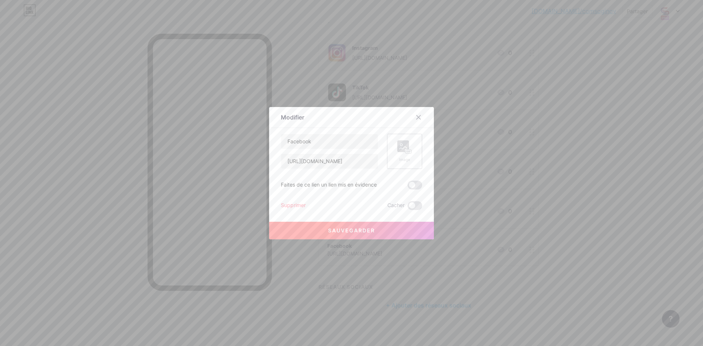
click at [402, 147] on rect at bounding box center [403, 146] width 12 height 12
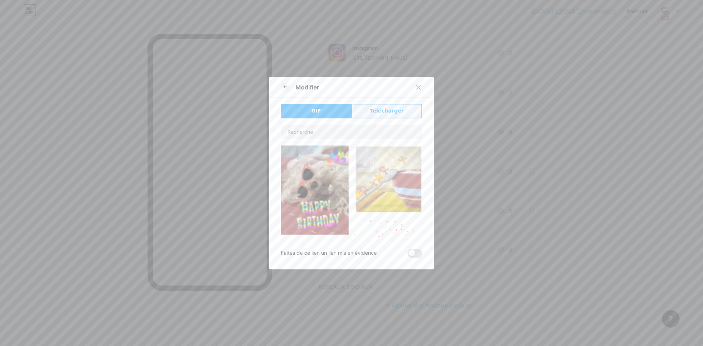
click at [369, 116] on button "Télécharger" at bounding box center [386, 111] width 71 height 15
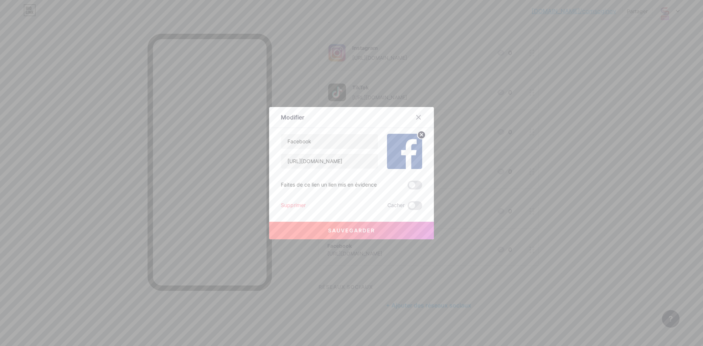
click at [365, 231] on font "Sauvegarder" at bounding box center [351, 230] width 47 height 6
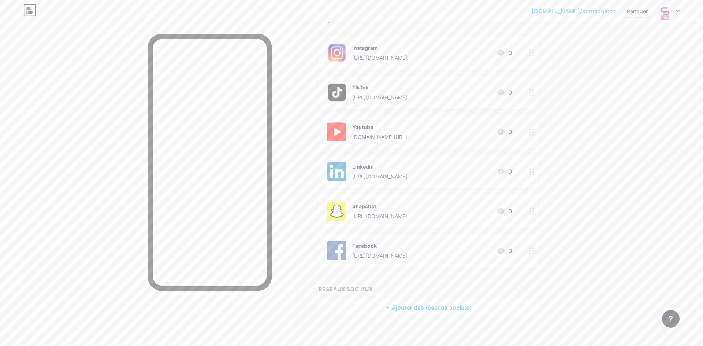
drag, startPoint x: 398, startPoint y: 201, endPoint x: 648, endPoint y: 174, distance: 251.4
click at [648, 174] on div "[DOMAIN_NAME]/comsog... [DOMAIN_NAME]/comsoginov Partager Changer de compte For…" at bounding box center [351, 137] width 703 height 432
click at [580, 179] on div "Links IA NOUVEAU Articles Conception Abonnés Statistiques Paramètres + AJOUTER …" at bounding box center [293, 148] width 587 height 410
click at [533, 211] on circle at bounding box center [534, 211] width 2 height 2
click at [417, 186] on span at bounding box center [414, 184] width 15 height 9
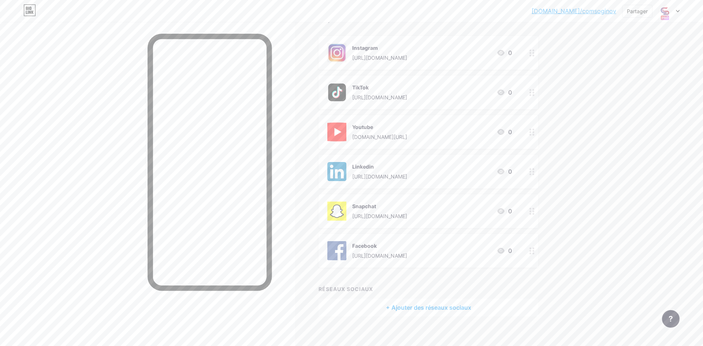
click at [407, 187] on input "checkbox" at bounding box center [407, 187] width 0 height 0
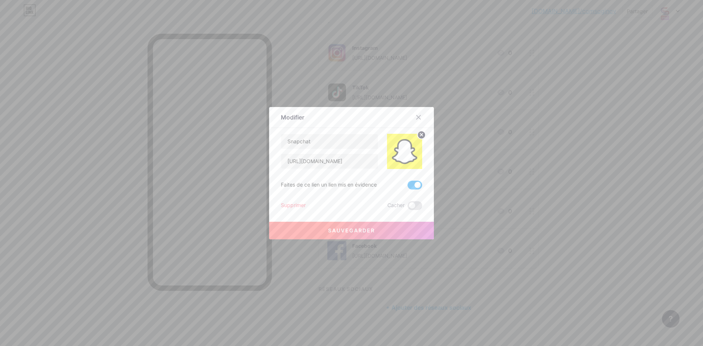
click at [414, 185] on span at bounding box center [414, 184] width 15 height 9
click at [407, 187] on input "checkbox" at bounding box center [407, 187] width 0 height 0
click at [421, 118] on div at bounding box center [418, 117] width 13 height 13
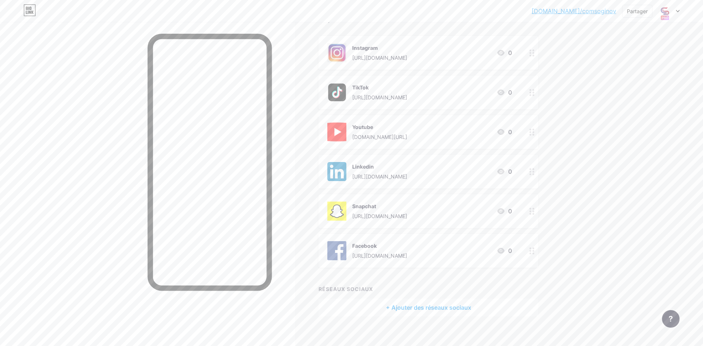
click at [449, 212] on div "Snapchat [URL][DOMAIN_NAME] 0" at bounding box center [419, 210] width 184 height 19
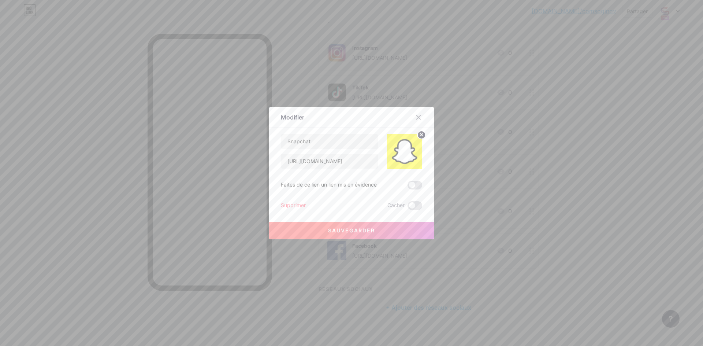
click at [622, 202] on div at bounding box center [351, 173] width 703 height 346
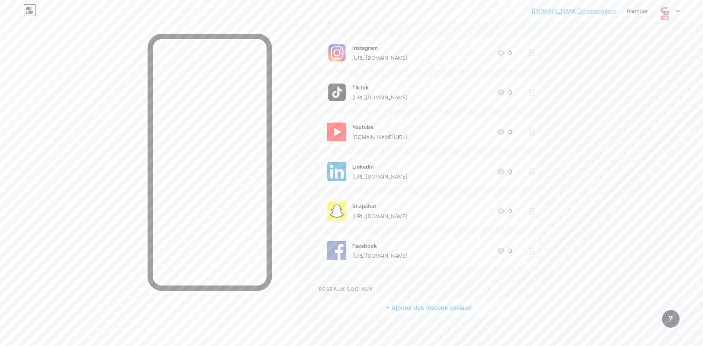
scroll to position [0, 0]
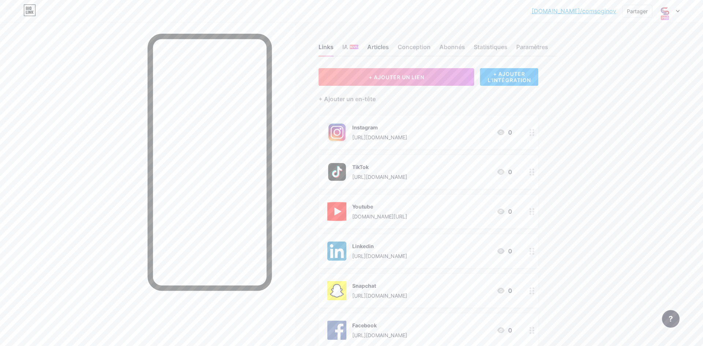
click at [385, 45] on font "Articles" at bounding box center [378, 46] width 22 height 7
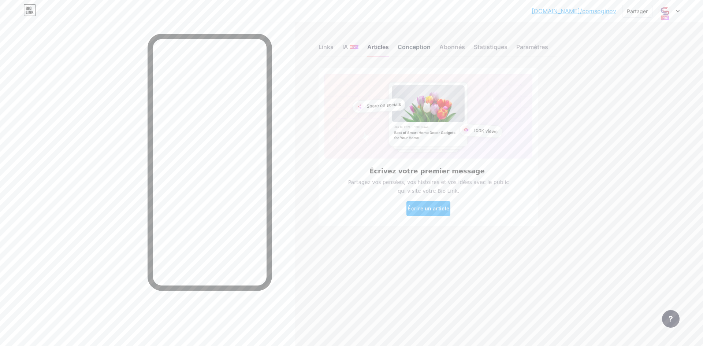
click at [421, 45] on font "Conception" at bounding box center [413, 46] width 33 height 7
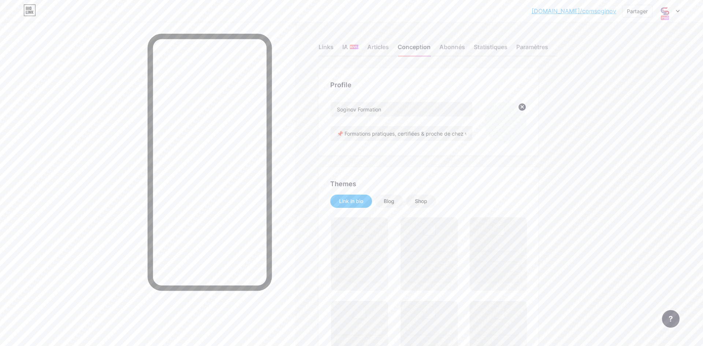
scroll to position [0, 0]
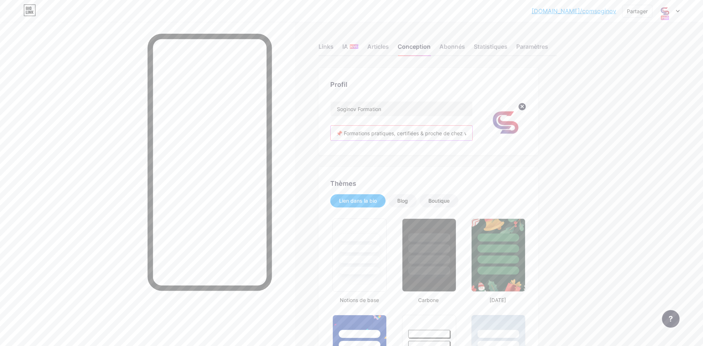
click at [436, 135] on input "📌 Formations pratiques, certifiées & proche de chez vous⚙️IRVE/Fibre Optique/Ph…" at bounding box center [402, 133] width 142 height 15
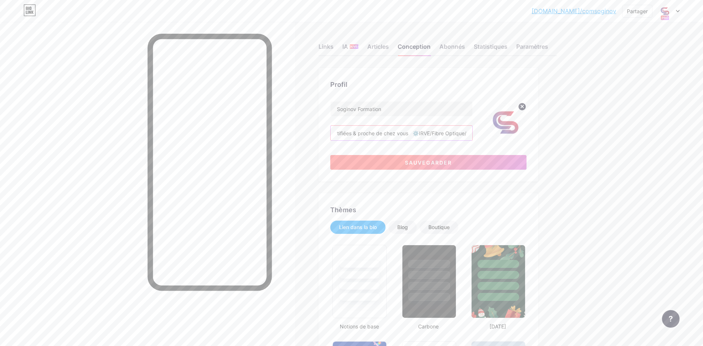
type input "📌 Formations pratiques, certifiées & proche de chez vous ⚙️IRVE/Fibre Optique/P…"
click at [471, 160] on button "Sauvegarder" at bounding box center [428, 162] width 196 height 15
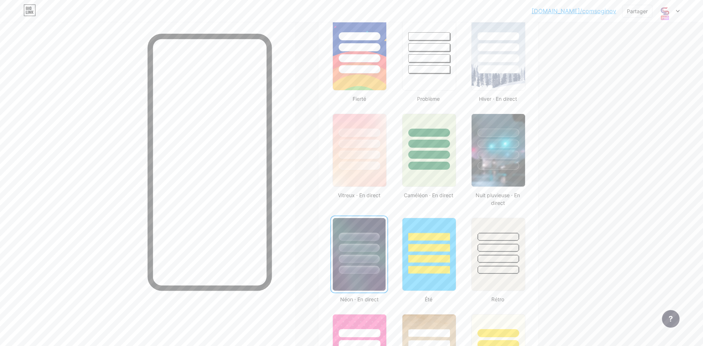
scroll to position [162, 0]
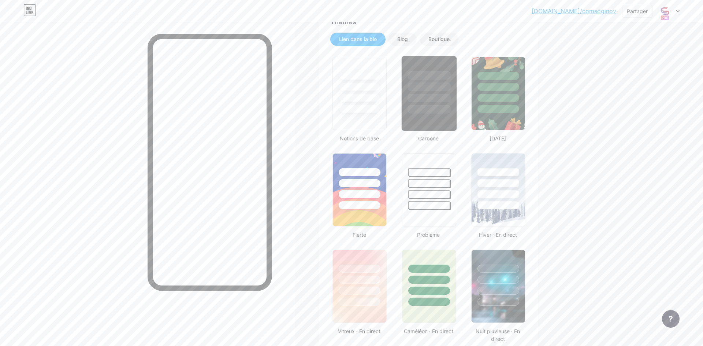
click at [432, 63] on div at bounding box center [429, 84] width 55 height 57
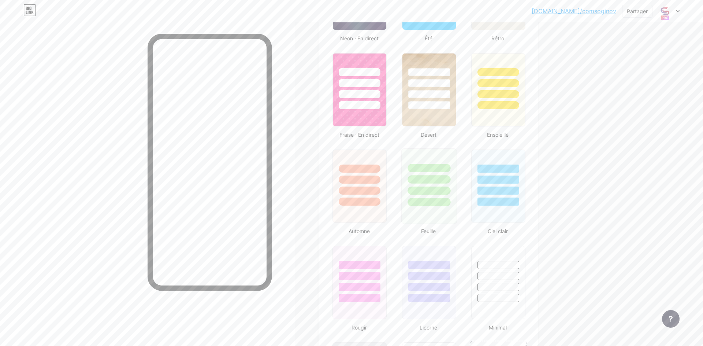
scroll to position [559, 0]
click at [431, 159] on div at bounding box center [429, 176] width 55 height 57
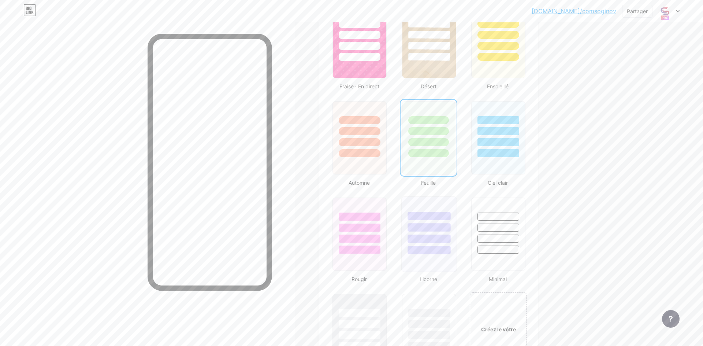
scroll to position [608, 0]
click at [430, 204] on div at bounding box center [429, 223] width 55 height 57
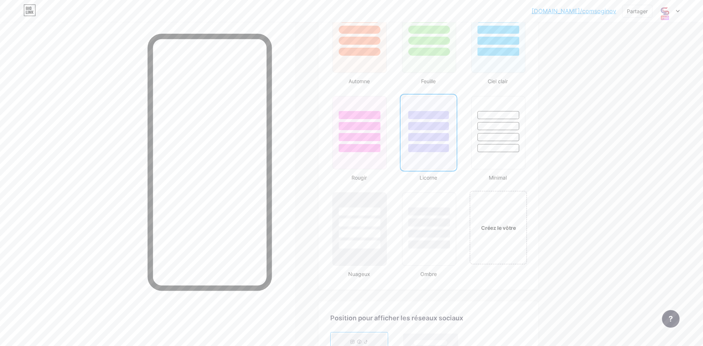
scroll to position [0, 0]
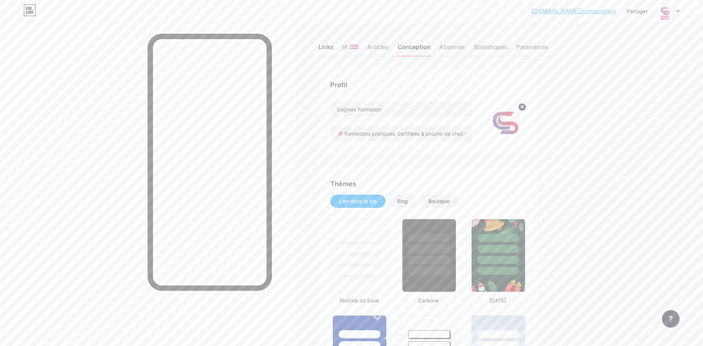
click at [331, 47] on font "Links" at bounding box center [325, 46] width 15 height 7
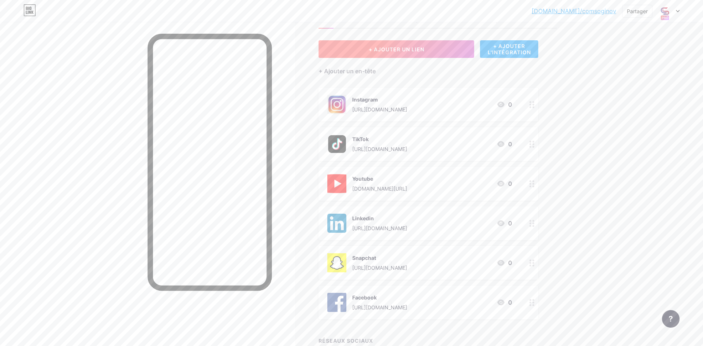
scroll to position [29, 0]
click at [407, 45] on font "+ AJOUTER UN LIEN" at bounding box center [397, 48] width 56 height 6
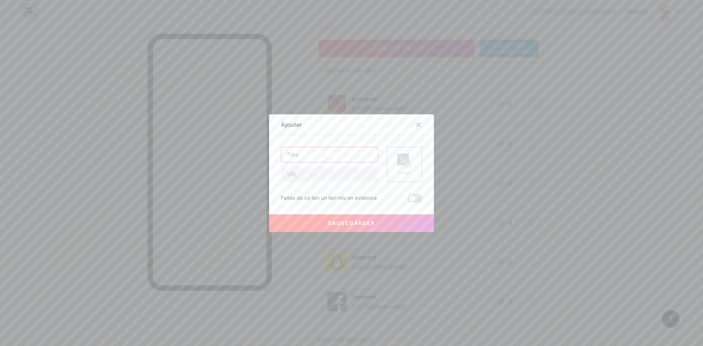
click at [326, 159] on input "text" at bounding box center [329, 154] width 97 height 15
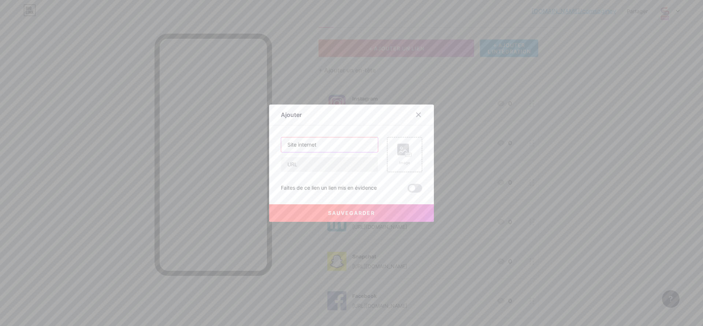
type input "Site internet"
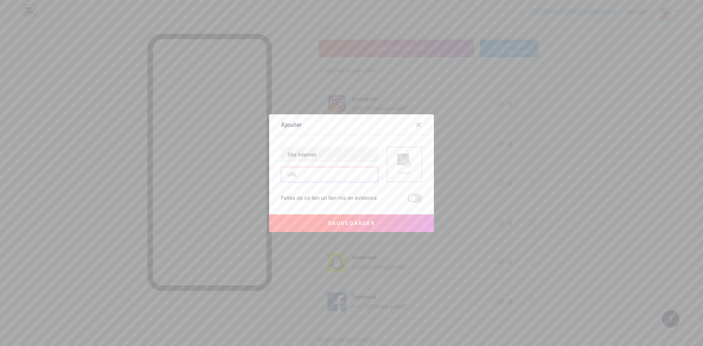
click at [333, 180] on input "text" at bounding box center [329, 174] width 97 height 15
paste input "[URL][DOMAIN_NAME]"
type input "[URL][DOMAIN_NAME]"
click at [397, 164] on div "Image" at bounding box center [404, 164] width 35 height 35
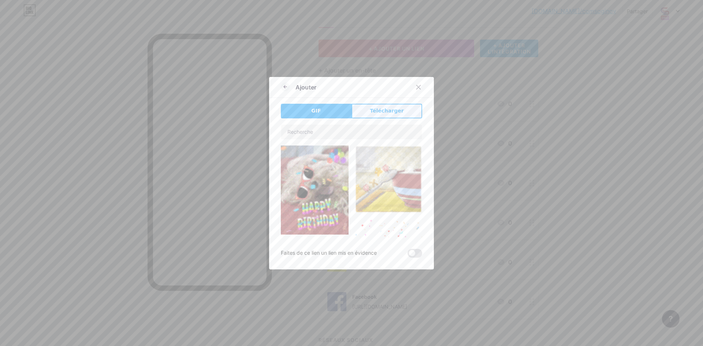
click at [391, 118] on div "GIF Télécharger Contenu YouTube Lisez des vidéos YouTube sans quitter votre pag…" at bounding box center [351, 181] width 141 height 154
click at [392, 110] on font "Télécharger" at bounding box center [387, 111] width 34 height 6
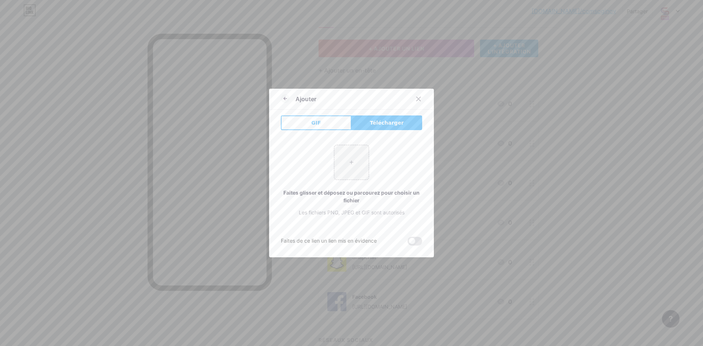
click at [322, 160] on div "+ Faites glisser et déposez ou parcourez pour choisir un fichier Les fichiers P…" at bounding box center [351, 180] width 141 height 71
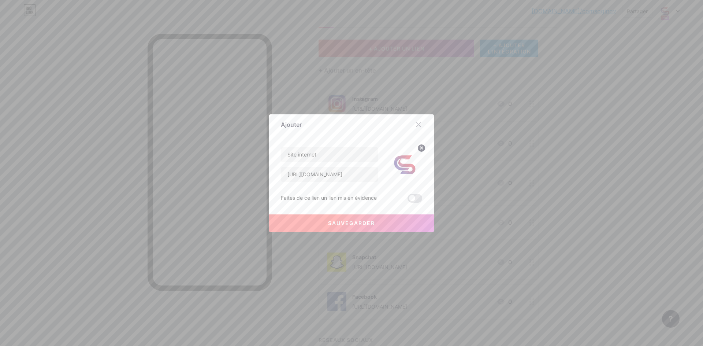
click at [377, 221] on button "Sauvegarder" at bounding box center [351, 223] width 165 height 18
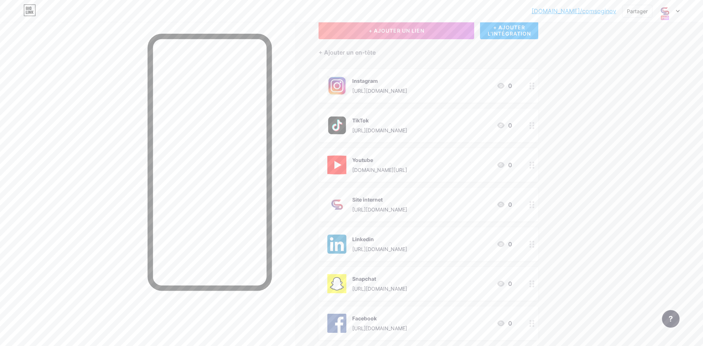
scroll to position [0, 0]
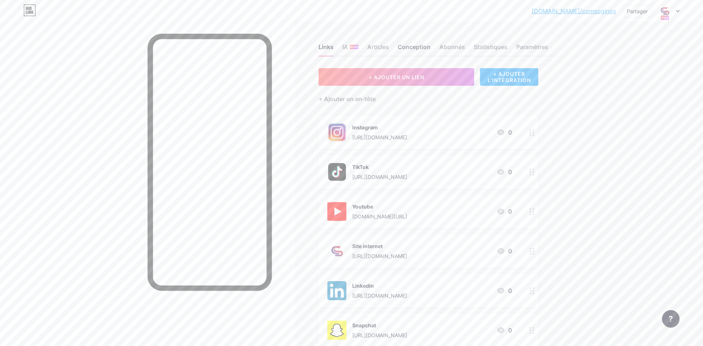
click at [418, 45] on font "Conception" at bounding box center [413, 46] width 33 height 7
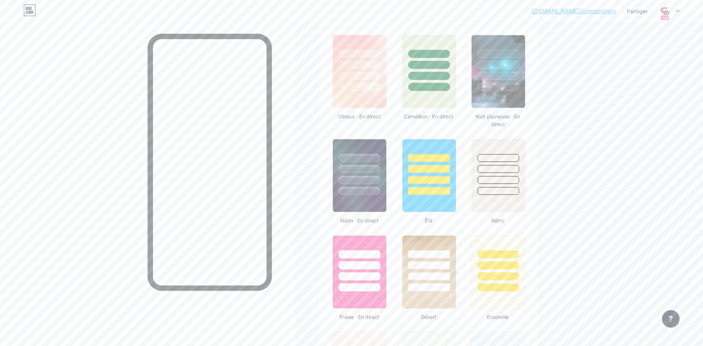
scroll to position [380, 0]
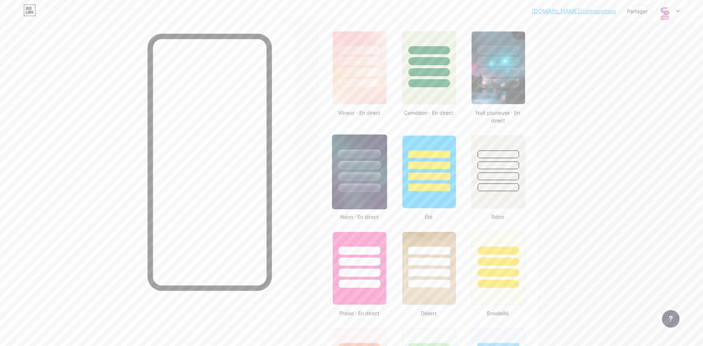
click at [372, 163] on div at bounding box center [359, 165] width 43 height 8
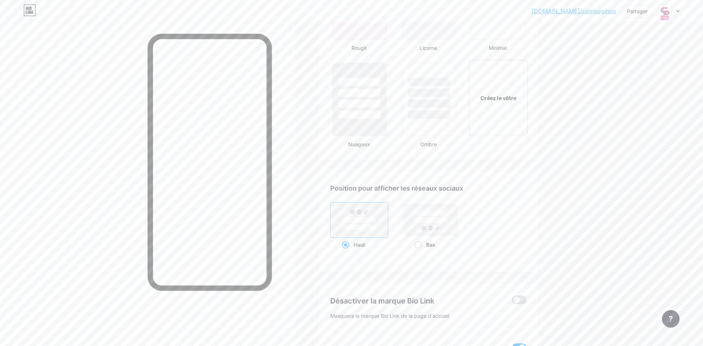
scroll to position [770, 0]
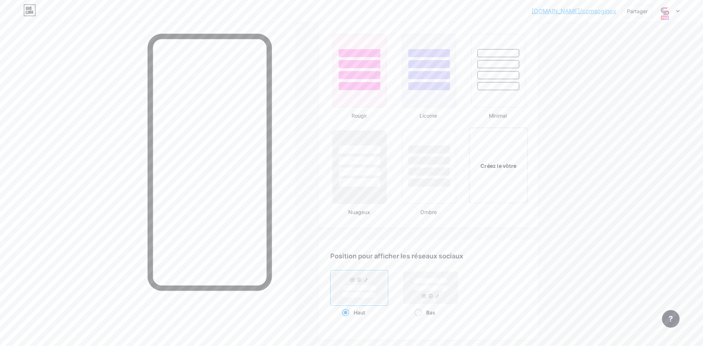
click at [497, 154] on div "Créez le vôtre" at bounding box center [498, 164] width 59 height 75
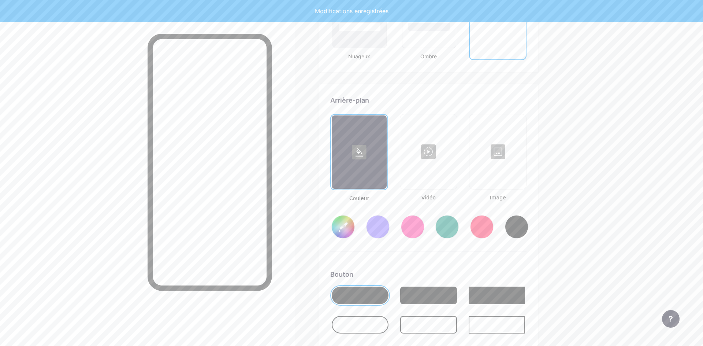
scroll to position [979, 0]
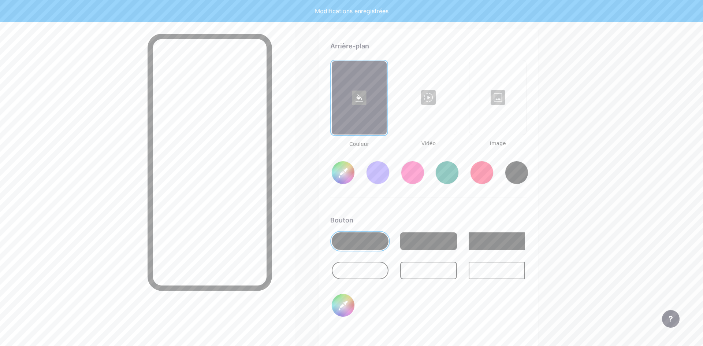
type input "#ffffff"
type input "#000000"
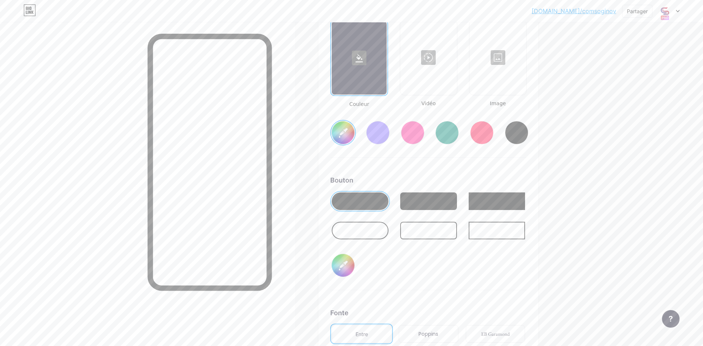
scroll to position [1020, 0]
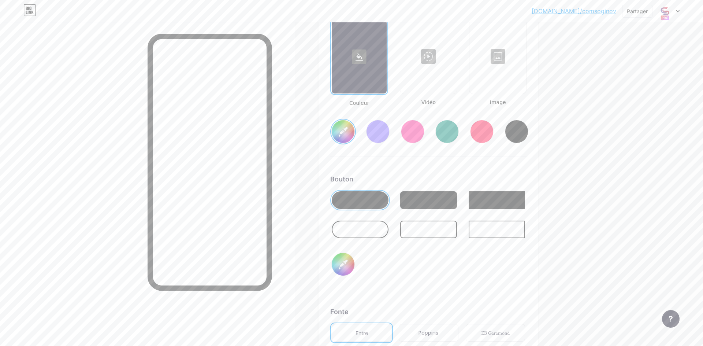
click at [430, 60] on div at bounding box center [428, 56] width 55 height 73
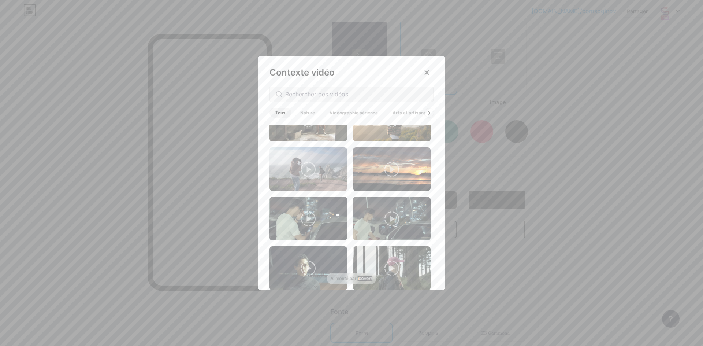
scroll to position [476, 0]
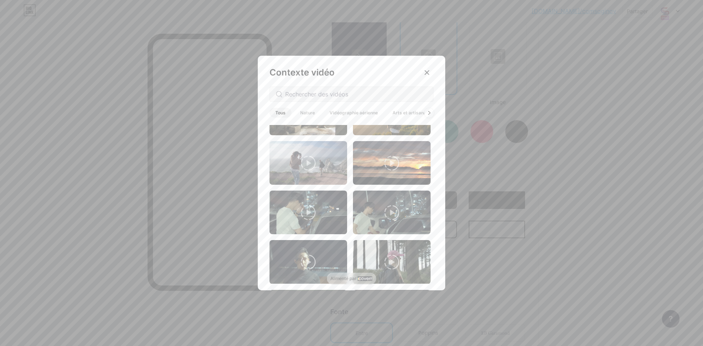
click at [425, 111] on div at bounding box center [429, 113] width 10 height 10
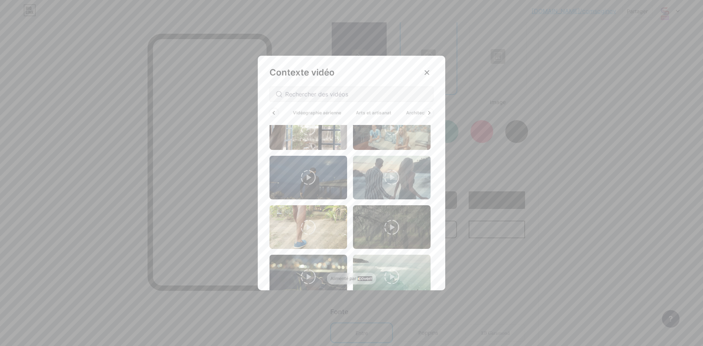
scroll to position [960, 0]
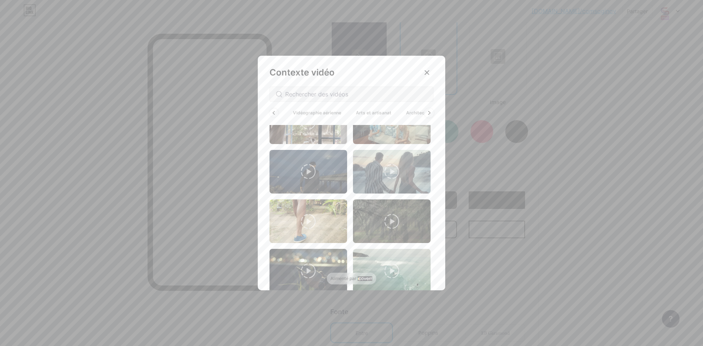
click at [428, 114] on icon at bounding box center [428, 113] width 3 height 4
click at [353, 93] on input "text" at bounding box center [356, 94] width 142 height 9
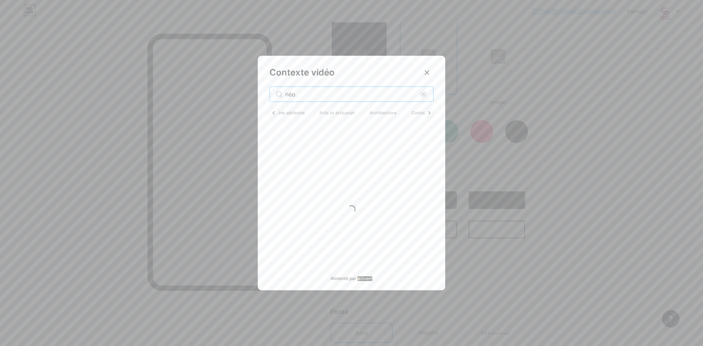
scroll to position [0, 0]
type input "néon"
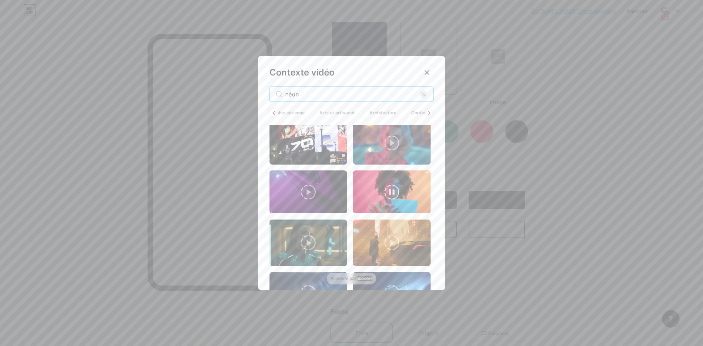
scroll to position [393, 0]
click at [426, 72] on icon at bounding box center [427, 73] width 6 height 6
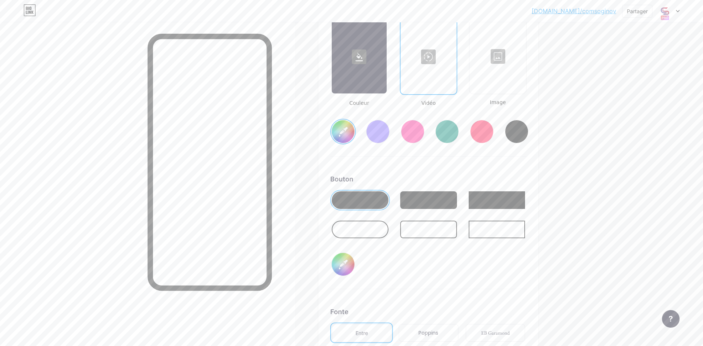
click at [479, 75] on div at bounding box center [497, 56] width 55 height 73
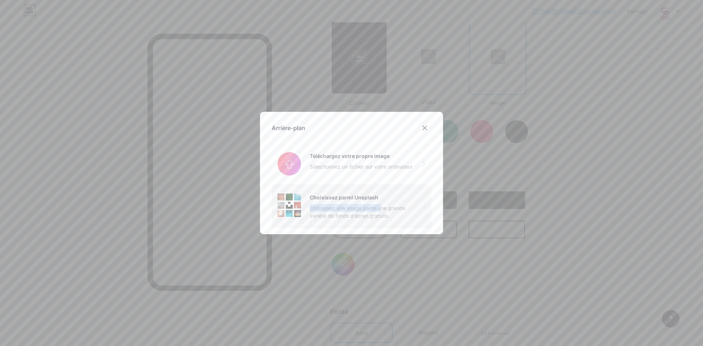
click at [380, 204] on div "Choisissez une image parmi une grande variété de fonds d'écran gratuits" at bounding box center [366, 211] width 113 height 15
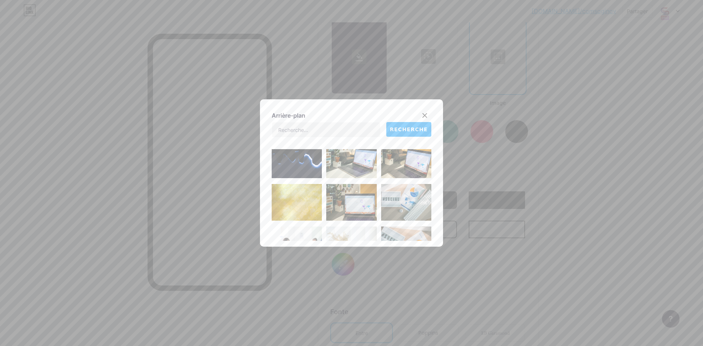
scroll to position [960, 0]
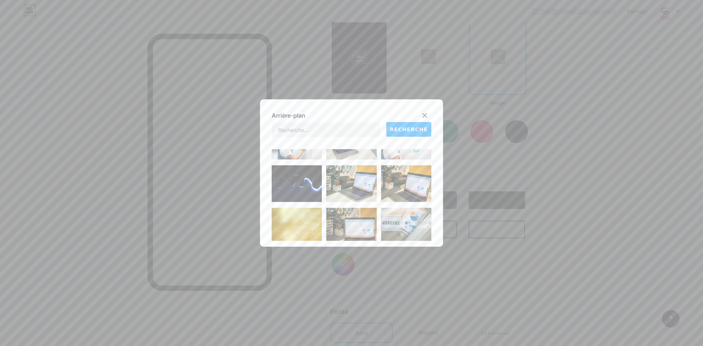
click at [307, 187] on img at bounding box center [297, 183] width 50 height 37
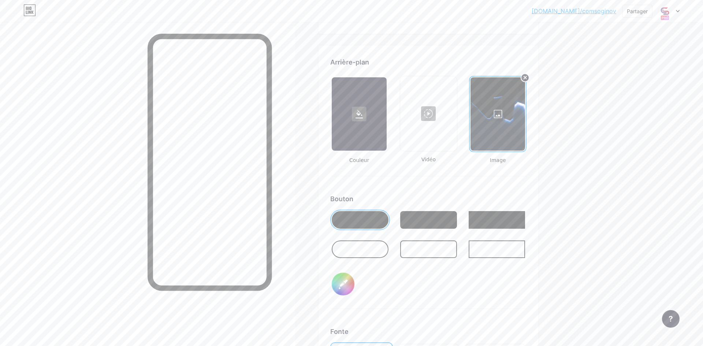
scroll to position [964, 0]
click at [504, 115] on div at bounding box center [497, 112] width 55 height 73
click at [365, 159] on input "file" at bounding box center [352, 163] width 160 height 41
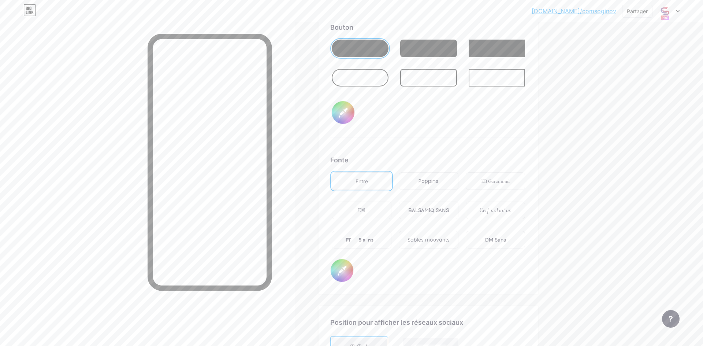
scroll to position [1136, 0]
click at [432, 180] on font "Poppins" at bounding box center [428, 179] width 20 height 7
click at [494, 181] on font "EB Garamond" at bounding box center [495, 179] width 29 height 7
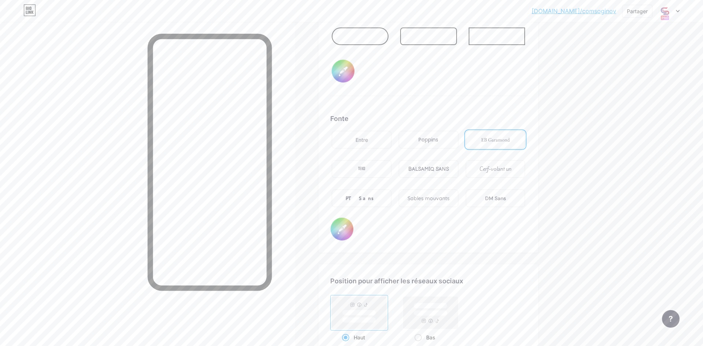
scroll to position [1179, 0]
click at [366, 168] on div "TEKO" at bounding box center [362, 166] width 60 height 18
click at [445, 164] on font "BALSAMIQ SANS" at bounding box center [428, 166] width 41 height 6
click at [474, 164] on div "Cerf-volant un" at bounding box center [496, 166] width 60 height 18
click at [355, 197] on font "PT Sans" at bounding box center [362, 195] width 32 height 7
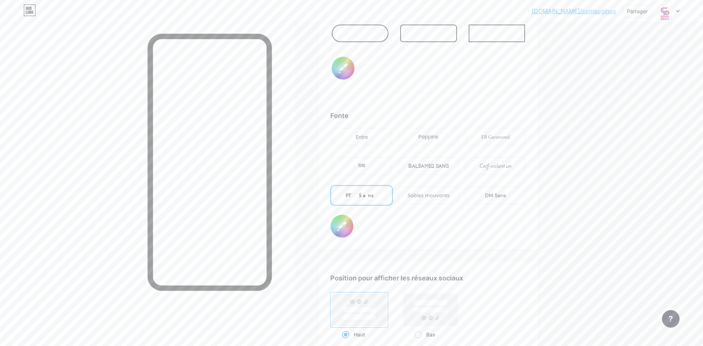
click at [419, 195] on font "Sables mouvants" at bounding box center [428, 195] width 42 height 7
click at [501, 197] on font "DM Sans" at bounding box center [495, 195] width 21 height 7
click at [489, 142] on div "EB Garamond" at bounding box center [496, 137] width 60 height 18
click at [436, 199] on div "Sables mouvants" at bounding box center [429, 195] width 60 height 18
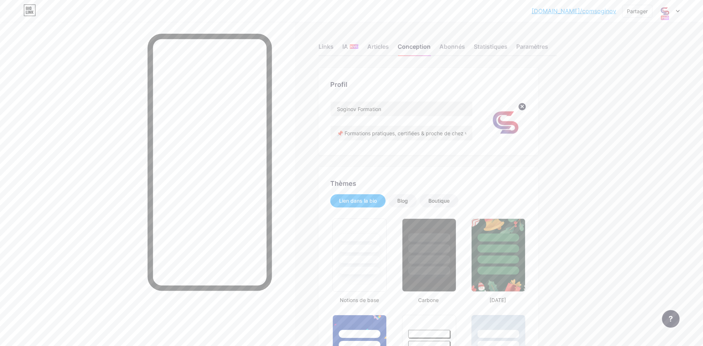
scroll to position [1, 0]
click at [680, 11] on div "[DOMAIN_NAME]/comsog... [DOMAIN_NAME]/comsoginov Partager Changer de compte For…" at bounding box center [351, 10] width 703 height 13
click at [679, 11] on icon at bounding box center [678, 11] width 4 height 3
drag, startPoint x: 626, startPoint y: 140, endPoint x: 622, endPoint y: 139, distance: 3.7
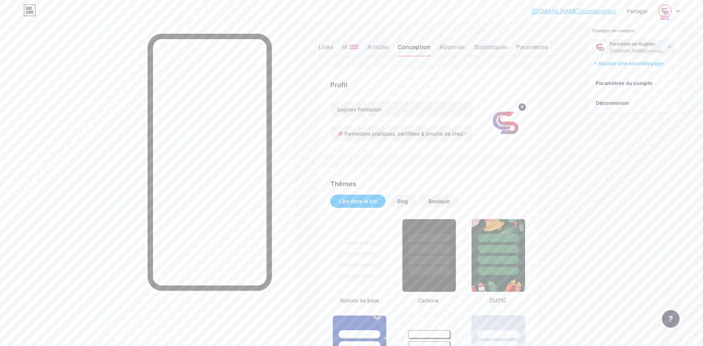
click at [591, 11] on font "[DOMAIN_NAME]/comsoginov" at bounding box center [573, 10] width 85 height 7
click at [328, 49] on font "Links" at bounding box center [325, 46] width 15 height 7
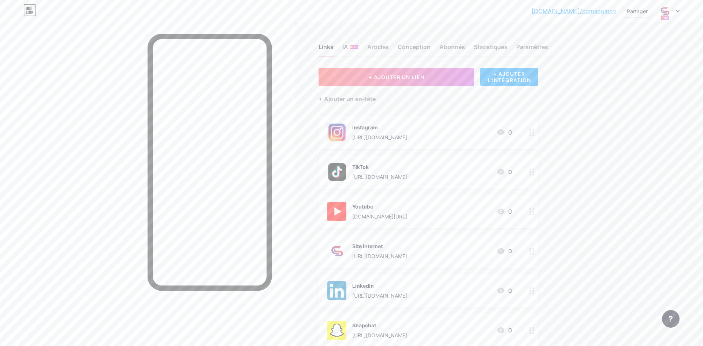
click at [532, 171] on icon at bounding box center [531, 171] width 5 height 7
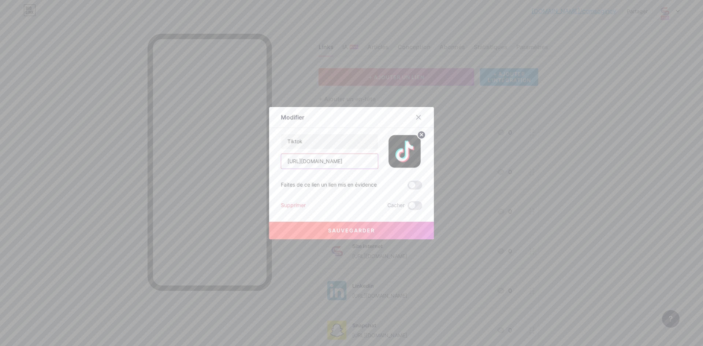
click at [373, 163] on input "[URL][DOMAIN_NAME]" at bounding box center [329, 161] width 97 height 15
drag, startPoint x: 284, startPoint y: 160, endPoint x: 401, endPoint y: 162, distance: 116.8
click at [401, 162] on div "Tiktok [URL][DOMAIN_NAME]" at bounding box center [351, 151] width 141 height 35
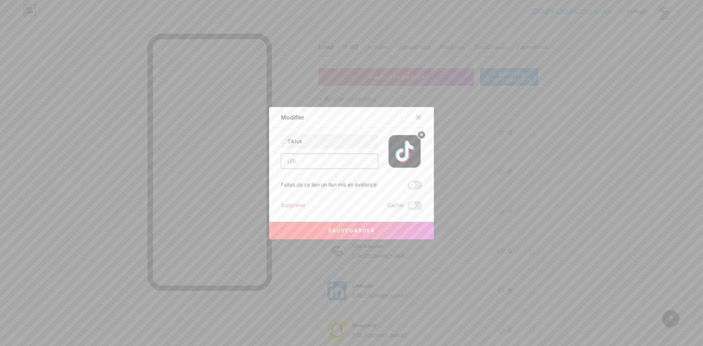
paste input "[URL][DOMAIN_NAME]"
type input "[URL][DOMAIN_NAME]"
click at [363, 230] on font "Sauvegarder" at bounding box center [351, 230] width 47 height 6
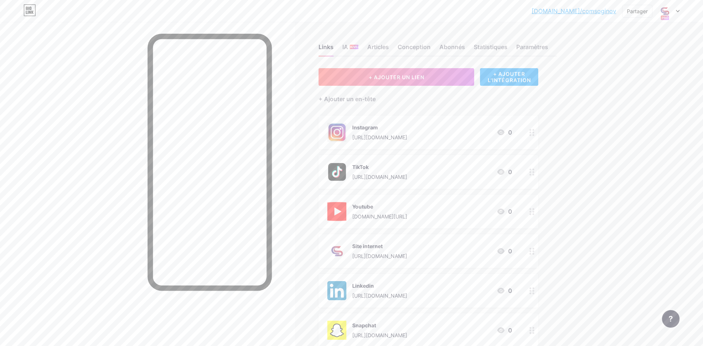
click at [583, 11] on font "[DOMAIN_NAME]/comsoginov" at bounding box center [573, 10] width 85 height 7
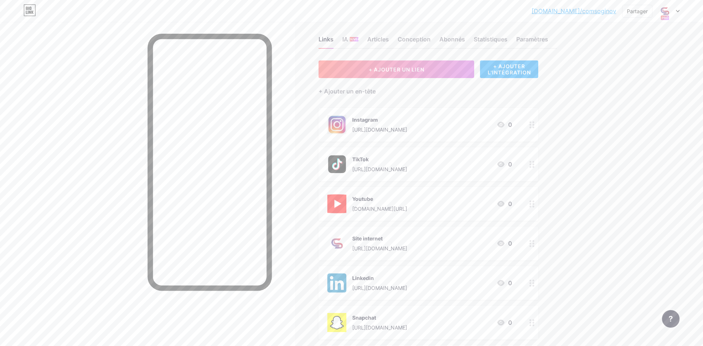
scroll to position [8, 0]
drag, startPoint x: 556, startPoint y: 10, endPoint x: 570, endPoint y: 22, distance: 19.0
click at [570, 22] on div "[DOMAIN_NAME]/comsog... [DOMAIN_NAME]/comsoginov Partager Changer de compte For…" at bounding box center [351, 11] width 703 height 22
copy font "[DOMAIN_NAME]/comsoginov"
